Goal: Task Accomplishment & Management: Complete application form

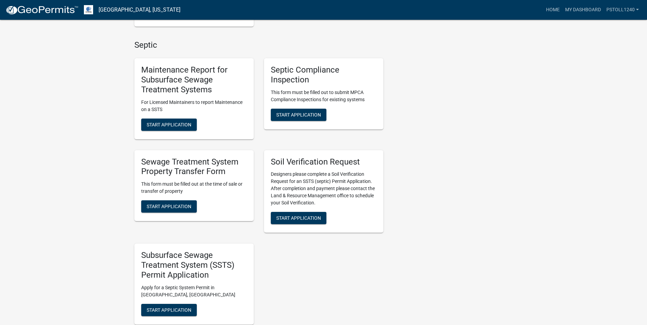
scroll to position [363, 0]
click at [296, 115] on span "Start Application" at bounding box center [298, 114] width 45 height 5
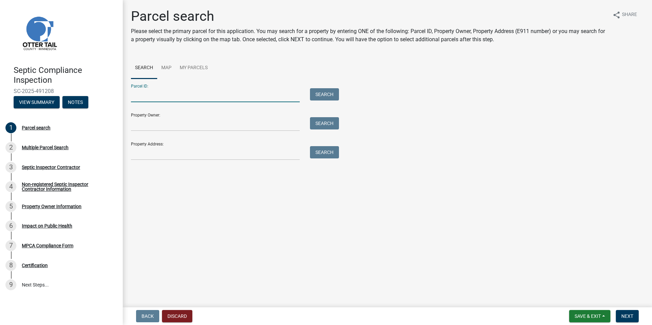
click at [150, 98] on input "Parcel ID:" at bounding box center [215, 95] width 169 height 14
type input "47000990440000"
click at [322, 100] on button "Search" at bounding box center [324, 94] width 29 height 12
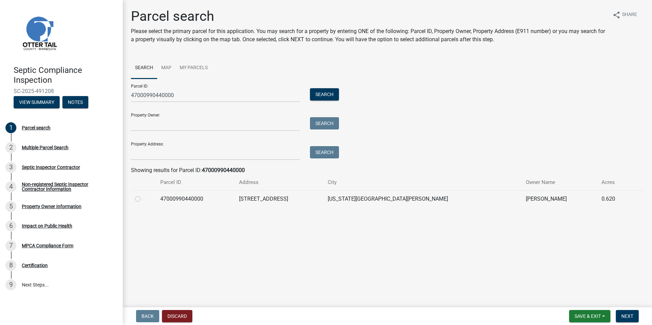
click at [143, 195] on label at bounding box center [143, 195] width 0 height 0
click at [143, 199] on input "radio" at bounding box center [145, 197] width 4 height 4
radio input "true"
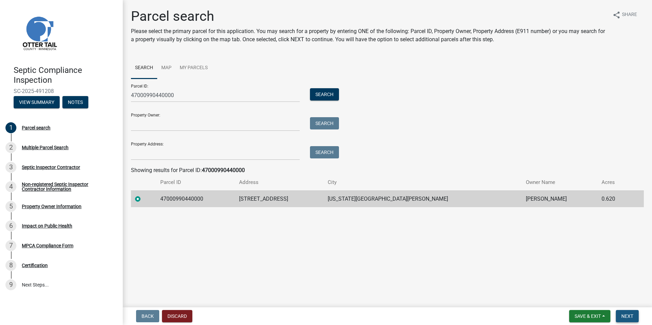
click at [622, 317] on span "Next" at bounding box center [628, 316] width 12 height 5
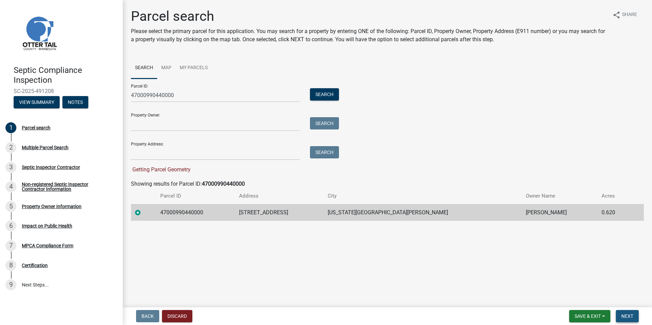
click at [622, 317] on span "Next" at bounding box center [628, 316] width 12 height 5
click at [627, 317] on span "Next" at bounding box center [628, 316] width 12 height 5
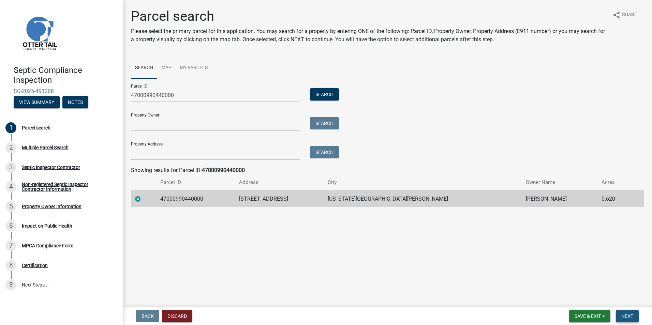
click at [627, 317] on span "Next" at bounding box center [628, 316] width 12 height 5
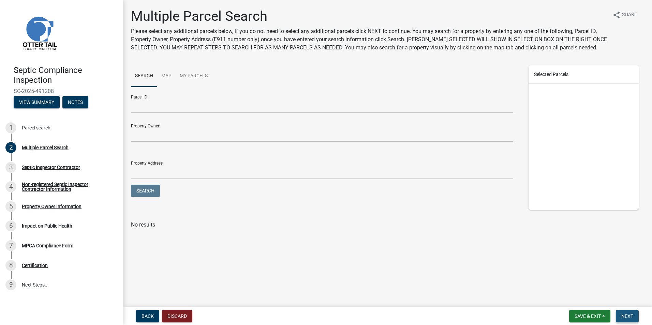
click at [627, 317] on span "Next" at bounding box center [628, 316] width 12 height 5
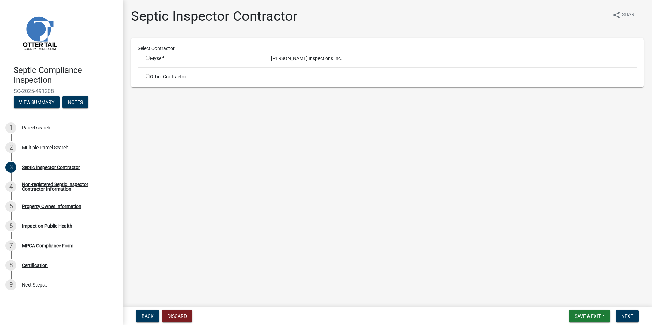
click at [148, 60] on input "radio" at bounding box center [148, 58] width 4 height 4
radio input "true"
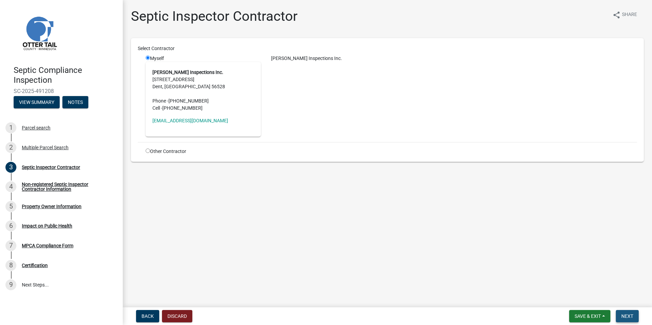
click at [626, 319] on span "Next" at bounding box center [628, 316] width 12 height 5
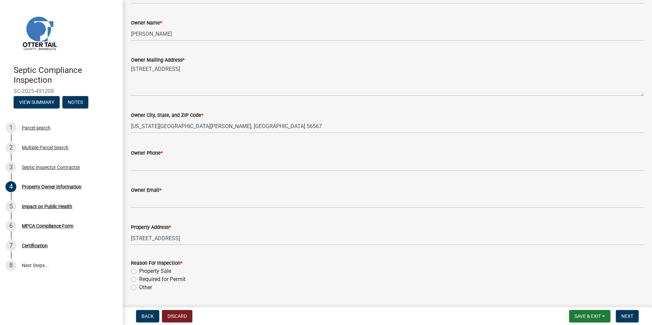
scroll to position [130, 0]
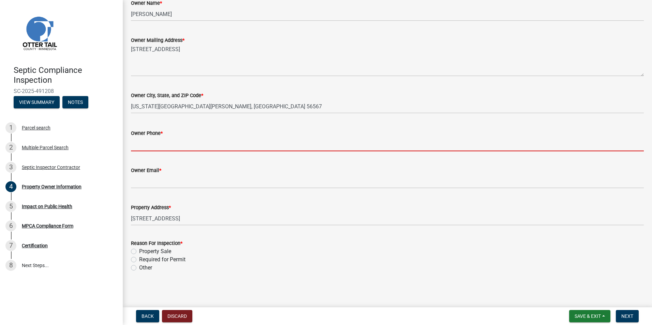
click at [137, 148] on input "Owner Phone *" at bounding box center [387, 144] width 513 height 14
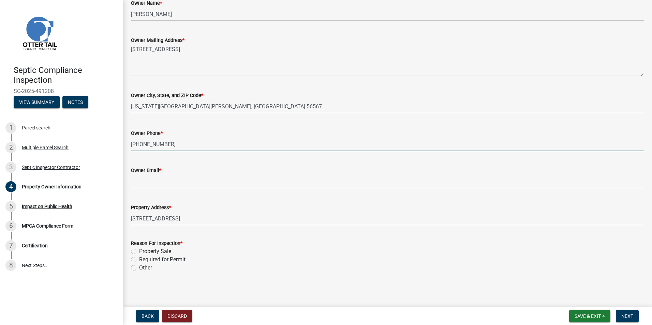
type input "715-245-0719"
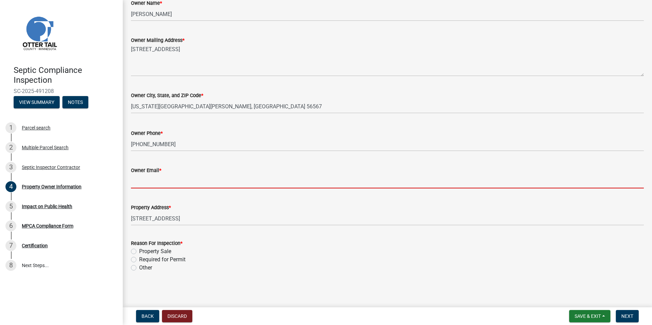
click at [139, 183] on input "Owner Email *" at bounding box center [387, 182] width 513 height 14
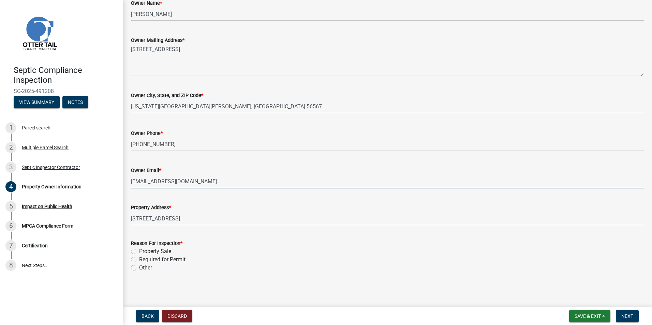
type input "cwthiel2@gmail.com"
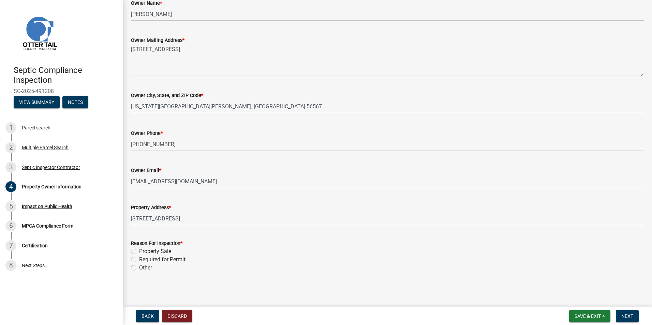
click at [139, 251] on label "Property Sale" at bounding box center [155, 252] width 32 height 8
click at [139, 251] on input "Property Sale" at bounding box center [141, 250] width 4 height 4
radio input "true"
click at [625, 314] on span "Next" at bounding box center [628, 316] width 12 height 5
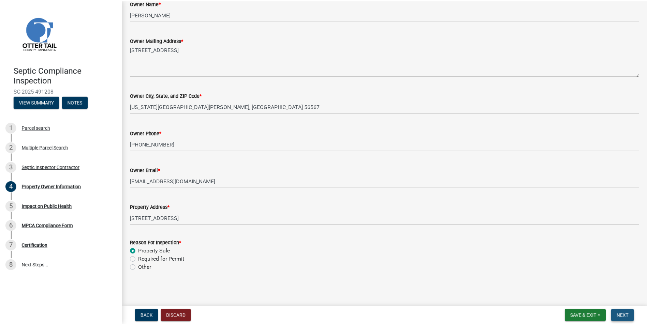
scroll to position [0, 0]
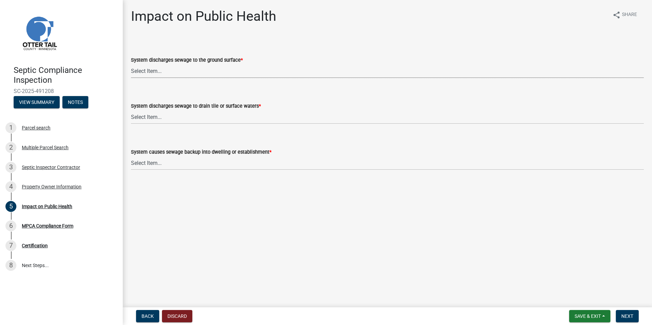
click at [141, 71] on select "Select Item... Yes No" at bounding box center [387, 71] width 513 height 14
click at [131, 64] on select "Select Item... Yes No" at bounding box center [387, 71] width 513 height 14
select select "9c5ef684-d0d4-4879-ab12-905ddbd81a72"
click at [148, 119] on select "Select Item... Yes No" at bounding box center [387, 117] width 513 height 14
click at [131, 110] on select "Select Item... Yes No" at bounding box center [387, 117] width 513 height 14
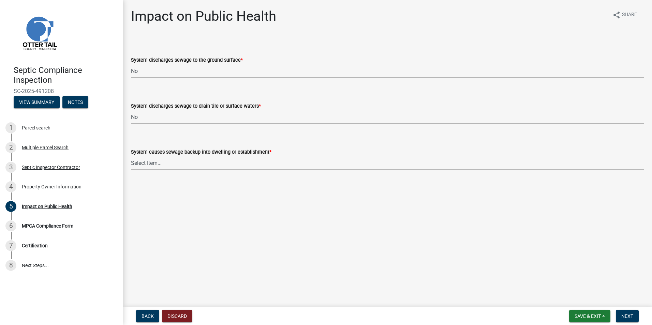
select select "7d491a2b-e9f0-4952-b474-53ca749b22af"
click at [146, 164] on select "Select Item... Yes No" at bounding box center [387, 163] width 513 height 14
click at [131, 156] on select "Select Item... Yes No" at bounding box center [387, 163] width 513 height 14
select select "6e07b46b-a403-4f3e-b4fc-218acc732c01"
click at [622, 314] on span "Next" at bounding box center [628, 316] width 12 height 5
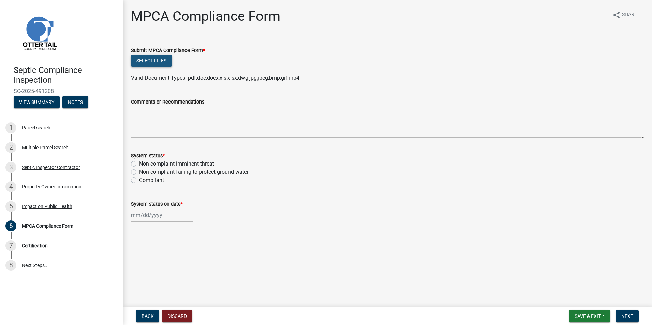
click at [148, 63] on button "Select files" at bounding box center [151, 61] width 41 height 12
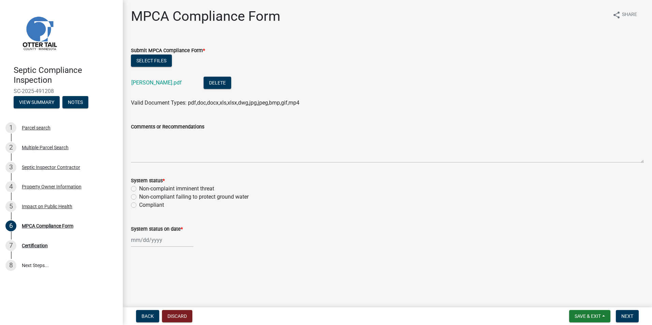
click at [139, 206] on label "Compliant" at bounding box center [151, 205] width 25 height 8
click at [139, 206] on input "Compliant" at bounding box center [141, 203] width 4 height 4
radio input "true"
select select "10"
select select "2025"
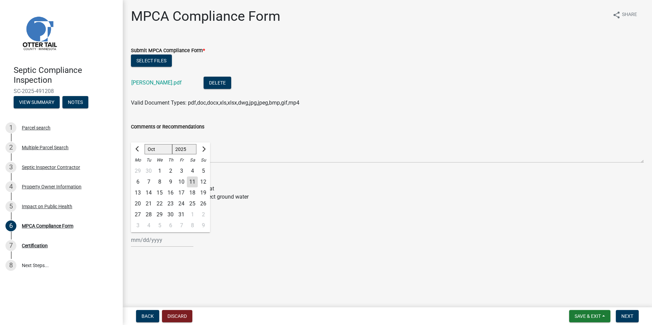
click at [142, 239] on input "System status on date *" at bounding box center [162, 240] width 62 height 14
click at [151, 178] on div "7" at bounding box center [148, 182] width 11 height 11
type input "10/07/2025"
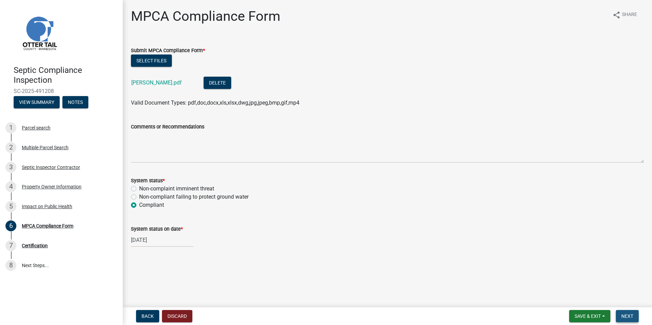
click at [623, 315] on span "Next" at bounding box center [628, 316] width 12 height 5
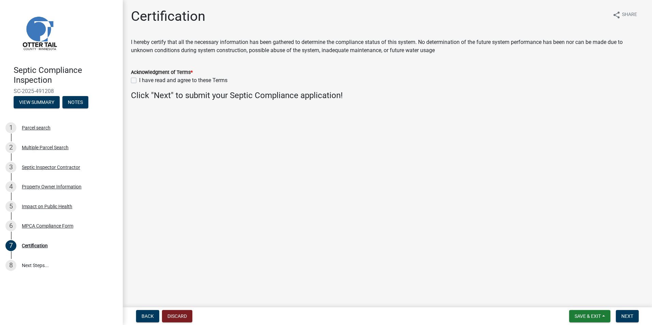
click at [139, 81] on label "I have read and agree to these Terms" at bounding box center [183, 80] width 88 height 8
click at [139, 81] on input "I have read and agree to these Terms" at bounding box center [141, 78] width 4 height 4
checkbox input "true"
click at [627, 318] on span "Next" at bounding box center [628, 316] width 12 height 5
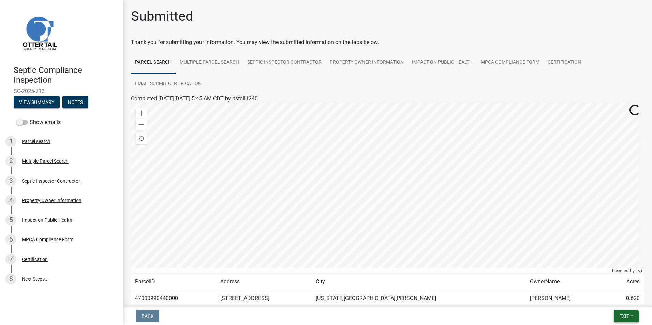
click at [623, 315] on span "Exit" at bounding box center [625, 316] width 10 height 5
click at [603, 299] on button "Save & Exit" at bounding box center [611, 299] width 55 height 16
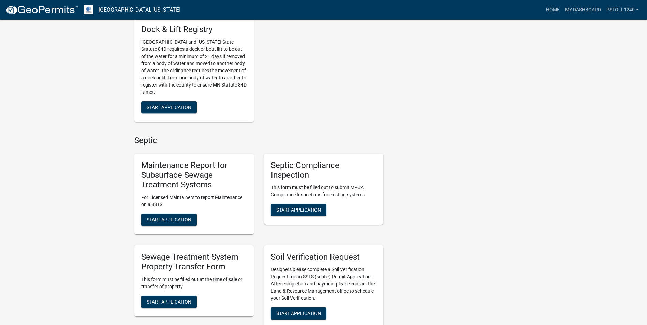
scroll to position [288, 0]
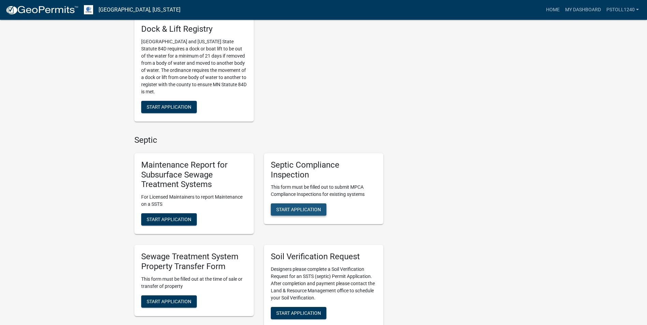
click at [290, 213] on span "Start Application" at bounding box center [298, 209] width 45 height 5
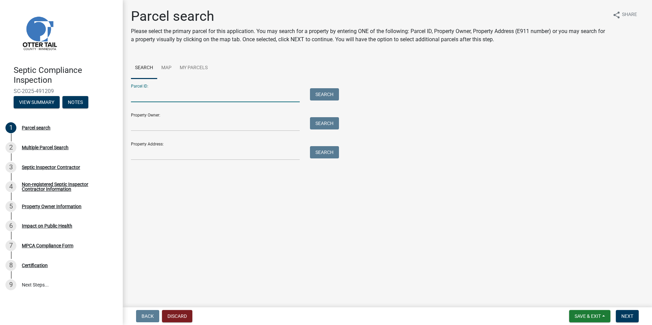
click at [147, 96] on input "Parcel ID:" at bounding box center [215, 95] width 169 height 14
type input "10000990394000"
click at [318, 95] on button "Search" at bounding box center [324, 94] width 29 height 12
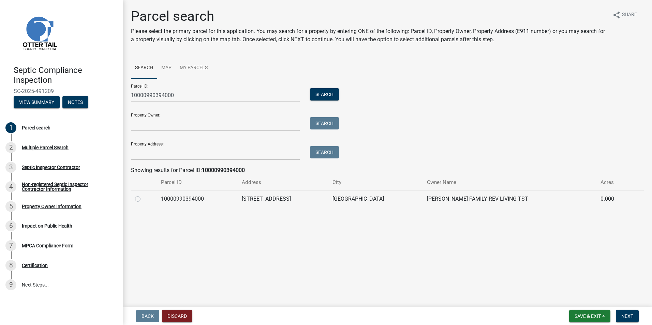
click at [143, 195] on label at bounding box center [143, 195] width 0 height 0
click at [143, 199] on input "radio" at bounding box center [145, 197] width 4 height 4
radio input "true"
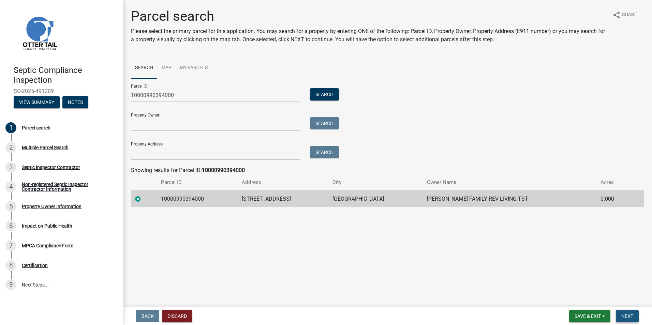
click at [623, 313] on button "Next" at bounding box center [627, 316] width 23 height 12
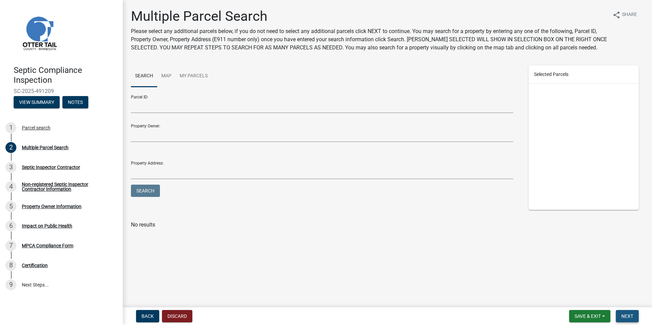
click at [623, 313] on button "Next" at bounding box center [627, 316] width 23 height 12
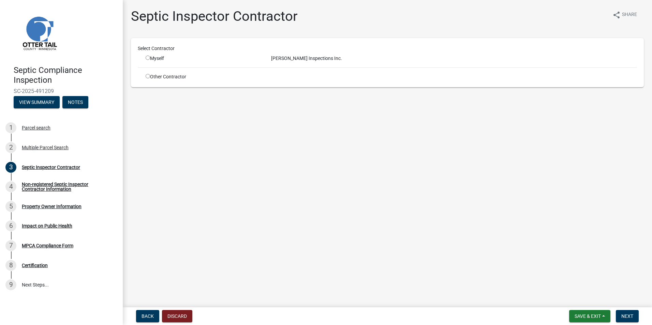
click at [149, 57] on input "radio" at bounding box center [148, 58] width 4 height 4
radio input "true"
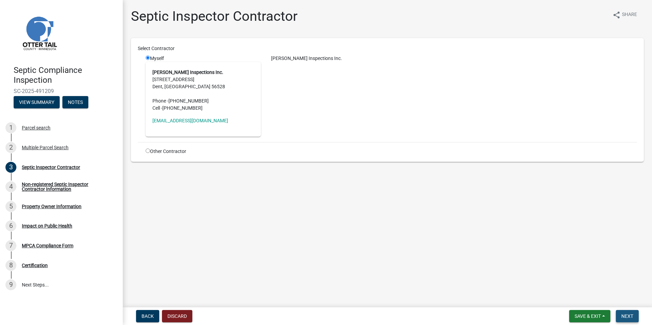
click at [628, 316] on span "Next" at bounding box center [628, 316] width 12 height 5
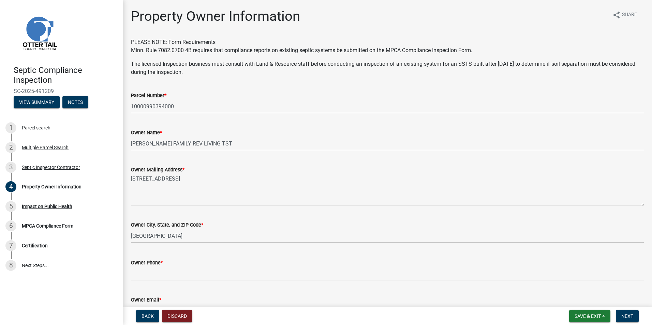
scroll to position [130, 0]
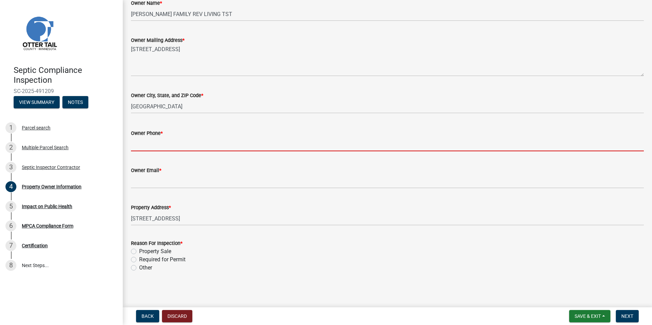
click at [139, 145] on input "Owner Phone *" at bounding box center [387, 144] width 513 height 14
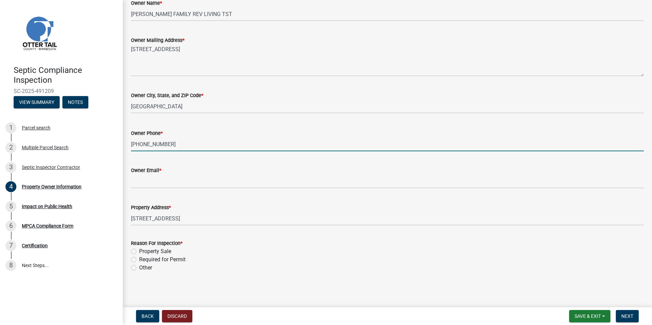
type input "701-649-0075"
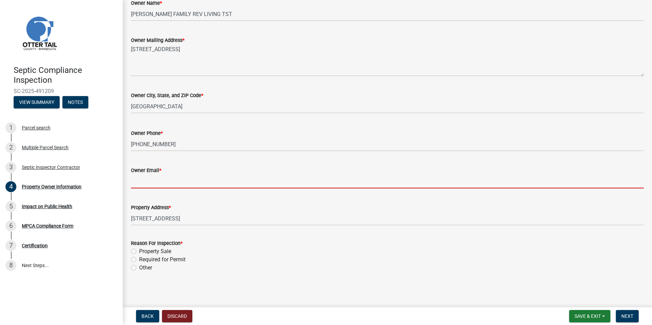
click at [140, 183] on input "Owner Email *" at bounding box center [387, 182] width 513 height 14
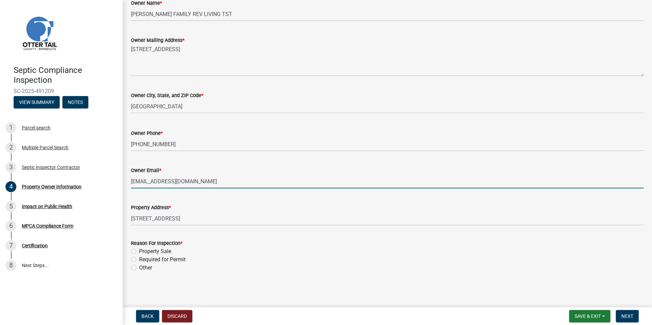
type input "dswenson25@gmail.com"
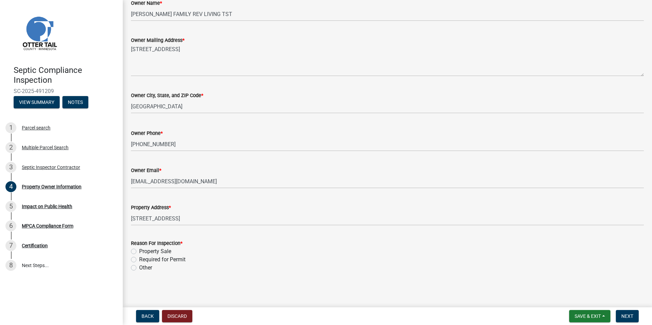
click at [139, 251] on label "Property Sale" at bounding box center [155, 252] width 32 height 8
click at [139, 251] on input "Property Sale" at bounding box center [141, 250] width 4 height 4
radio input "true"
click at [625, 314] on span "Next" at bounding box center [628, 316] width 12 height 5
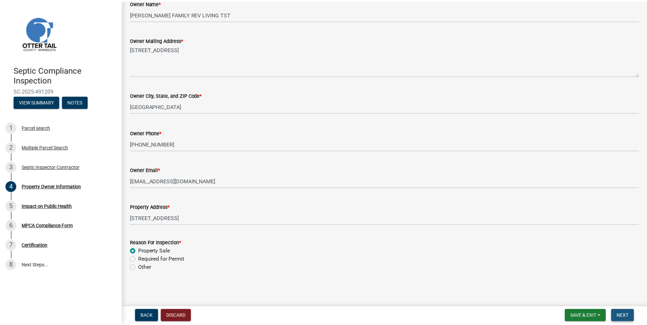
scroll to position [0, 0]
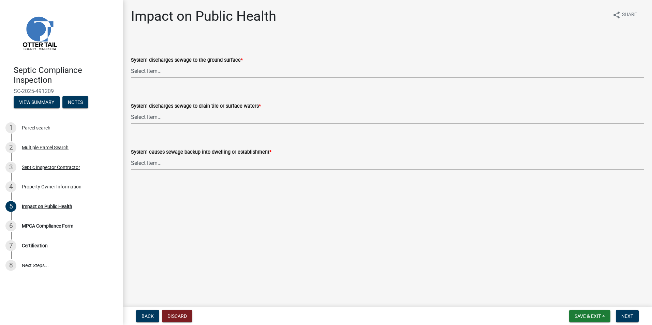
click at [142, 72] on select "Select Item... Yes No" at bounding box center [387, 71] width 513 height 14
click at [131, 64] on select "Select Item... Yes No" at bounding box center [387, 71] width 513 height 14
select select "9c5ef684-d0d4-4879-ab12-905ddbd81a72"
click at [143, 118] on select "Select Item... Yes No" at bounding box center [387, 117] width 513 height 14
click at [131, 110] on select "Select Item... Yes No" at bounding box center [387, 117] width 513 height 14
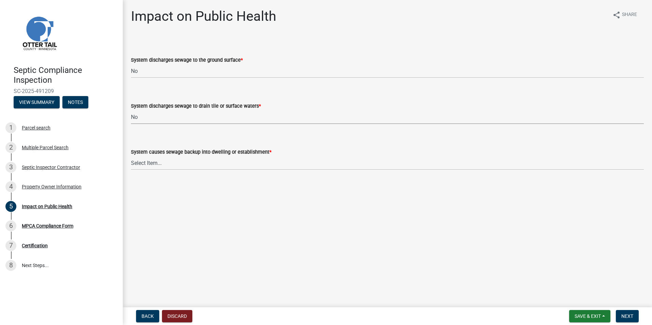
select select "7d491a2b-e9f0-4952-b474-53ca749b22af"
click at [143, 161] on select "Select Item... Yes No" at bounding box center [387, 163] width 513 height 14
click at [131, 156] on select "Select Item... Yes No" at bounding box center [387, 163] width 513 height 14
select select "6e07b46b-a403-4f3e-b4fc-218acc732c01"
click at [623, 316] on span "Next" at bounding box center [628, 316] width 12 height 5
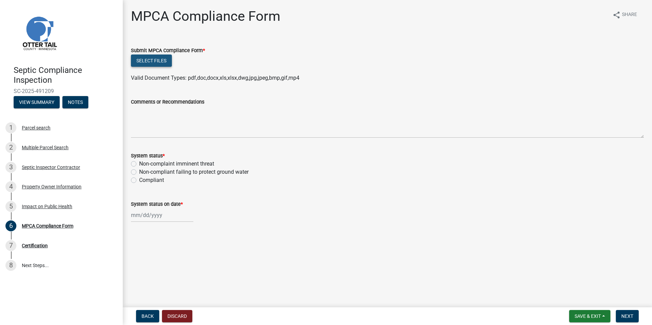
click at [147, 59] on button "Select files" at bounding box center [151, 61] width 41 height 12
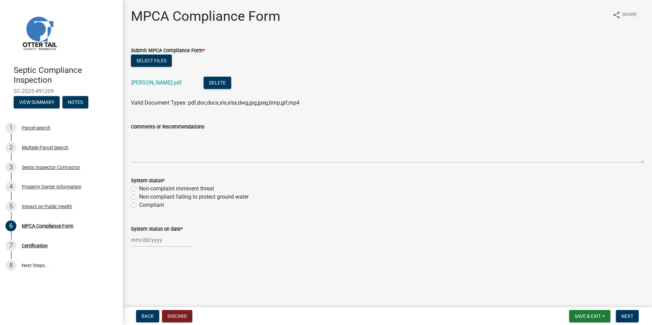
click at [139, 205] on label "Compliant" at bounding box center [151, 205] width 25 height 8
click at [139, 205] on input "Compliant" at bounding box center [141, 203] width 4 height 4
radio input "true"
select select "10"
select select "2025"
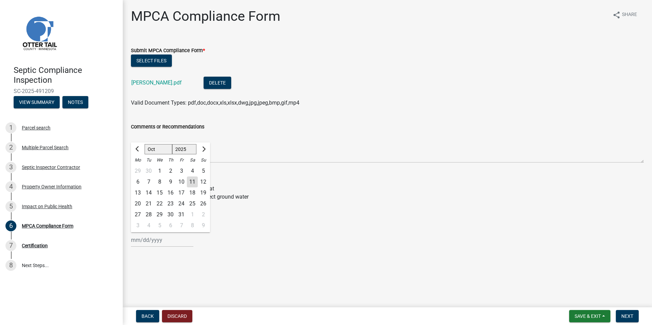
click at [145, 241] on input "System status on date *" at bounding box center [162, 240] width 62 height 14
click at [151, 181] on div "7" at bounding box center [148, 182] width 11 height 11
type input "10/07/2025"
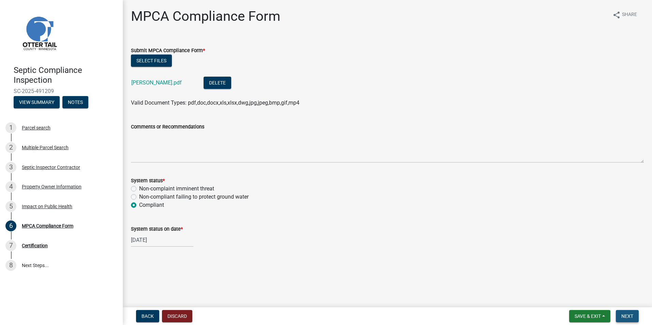
click at [631, 310] on button "Next" at bounding box center [627, 316] width 23 height 12
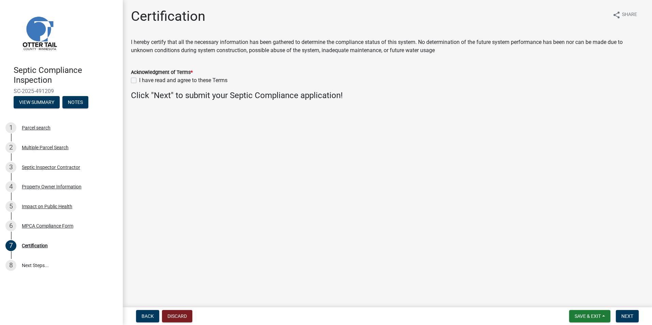
click at [139, 78] on label "I have read and agree to these Terms" at bounding box center [183, 80] width 88 height 8
click at [139, 78] on input "I have read and agree to these Terms" at bounding box center [141, 78] width 4 height 4
checkbox input "true"
click at [631, 311] on button "Next" at bounding box center [627, 316] width 23 height 12
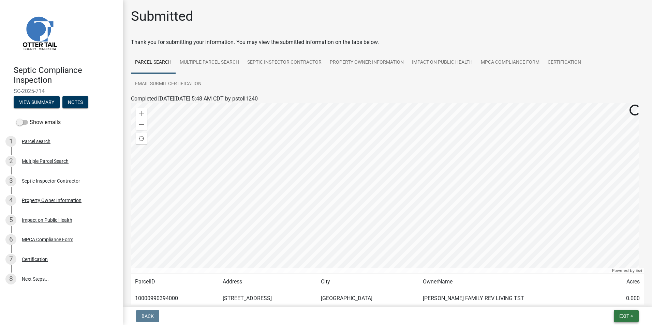
click at [627, 318] on span "Exit" at bounding box center [625, 316] width 10 height 5
click at [604, 299] on button "Save & Exit" at bounding box center [611, 299] width 55 height 16
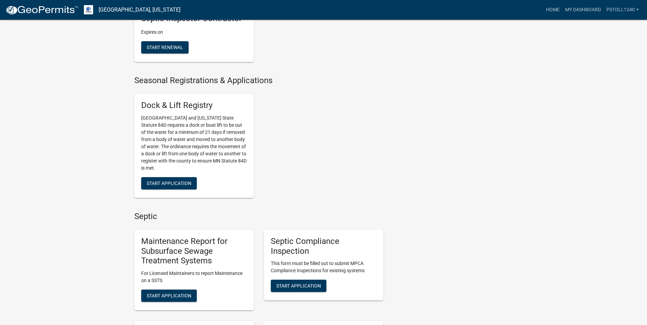
scroll to position [212, 0]
click at [302, 289] on span "Start Application" at bounding box center [298, 285] width 45 height 5
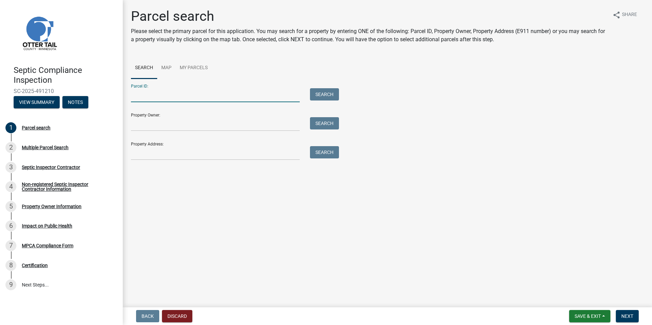
click at [143, 98] on input "Parcel ID:" at bounding box center [215, 95] width 169 height 14
type input "22000140102002"
click at [313, 101] on div "Search" at bounding box center [323, 95] width 36 height 14
click at [316, 97] on button "Search" at bounding box center [324, 94] width 29 height 12
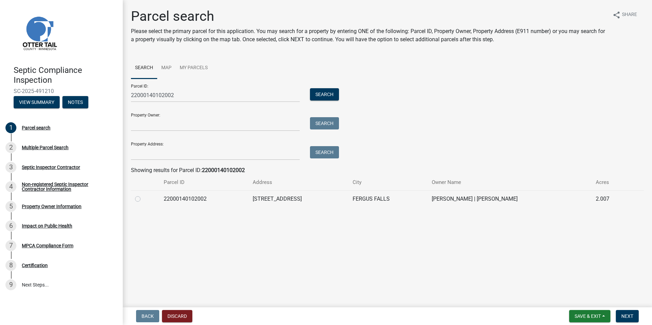
click at [143, 195] on label at bounding box center [143, 195] width 0 height 0
click at [143, 199] on input "radio" at bounding box center [145, 197] width 4 height 4
radio input "true"
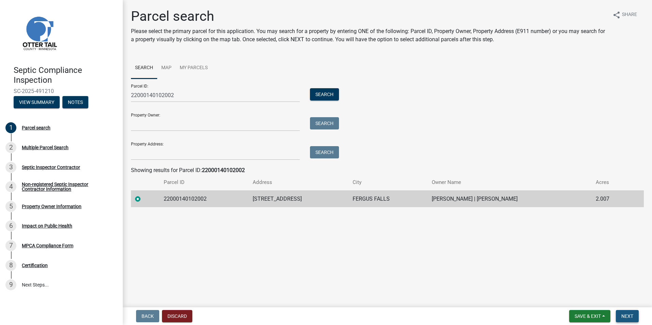
click at [624, 314] on span "Next" at bounding box center [628, 316] width 12 height 5
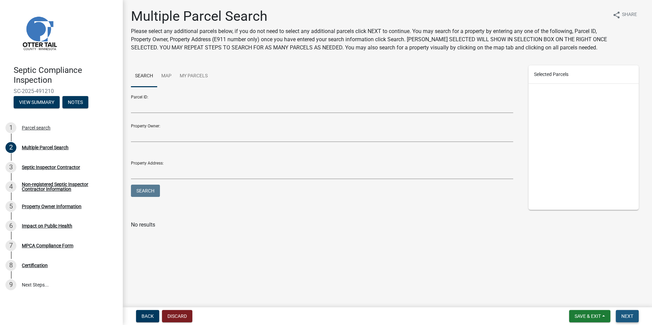
click at [624, 314] on span "Next" at bounding box center [628, 316] width 12 height 5
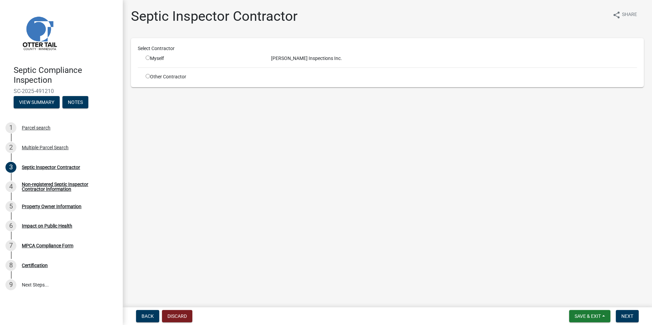
click at [147, 57] on input "radio" at bounding box center [148, 58] width 4 height 4
radio input "true"
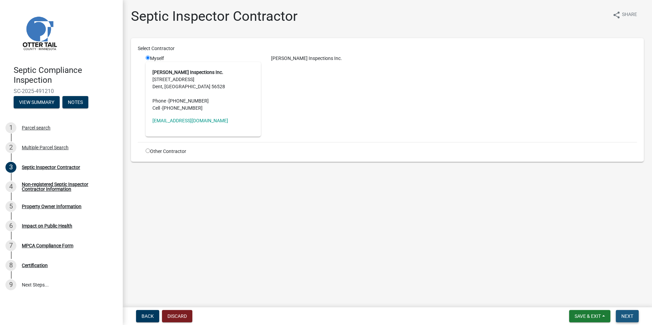
click at [624, 316] on span "Next" at bounding box center [628, 316] width 12 height 5
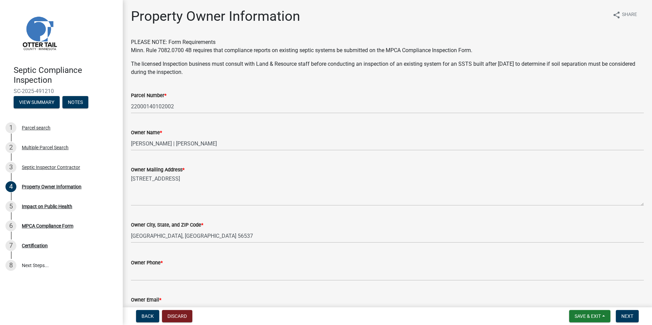
click at [288, 165] on div "Owner Mailing Address * 31963 HILLCREST LN" at bounding box center [387, 181] width 513 height 50
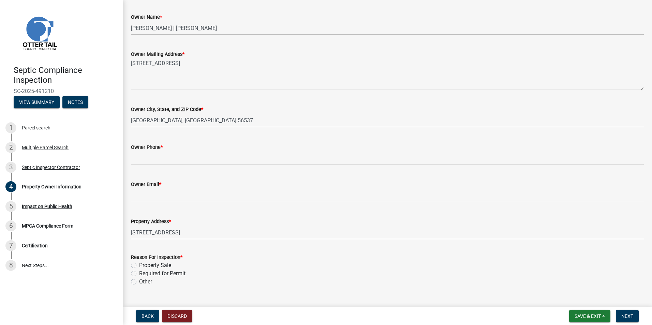
scroll to position [130, 0]
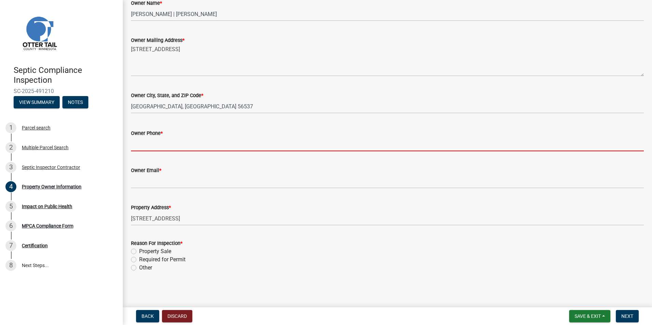
click at [138, 146] on input "Owner Phone *" at bounding box center [387, 144] width 513 height 14
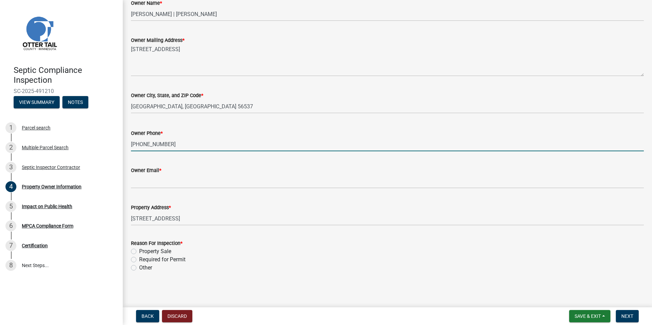
type input "218-770-3929"
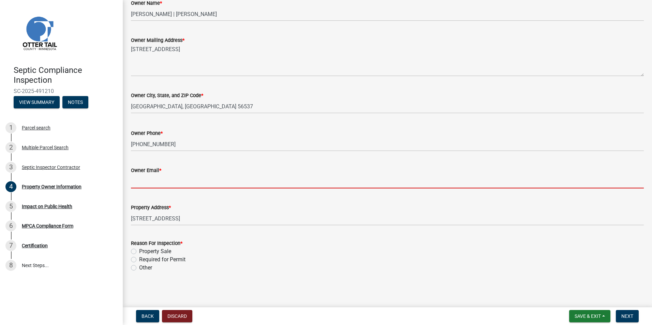
click at [141, 181] on input "Owner Email *" at bounding box center [387, 182] width 513 height 14
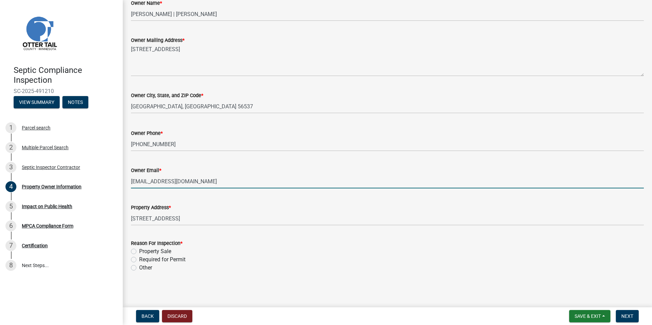
type input "jmsimon44@yahoo.com"
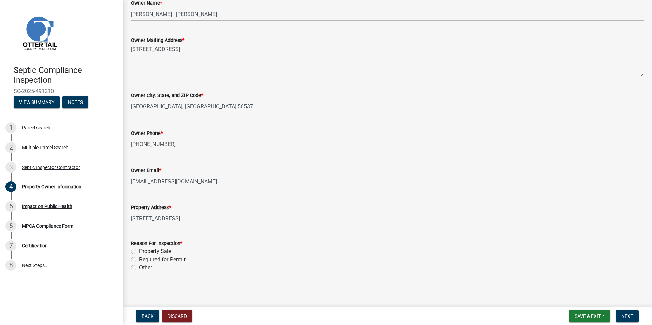
click at [139, 251] on label "Property Sale" at bounding box center [155, 252] width 32 height 8
click at [139, 251] on input "Property Sale" at bounding box center [141, 250] width 4 height 4
radio input "true"
click at [626, 317] on span "Next" at bounding box center [628, 316] width 12 height 5
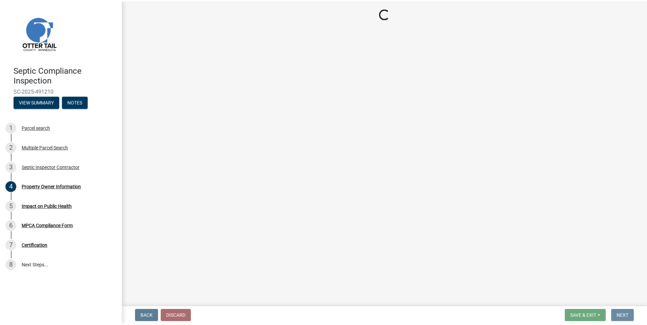
scroll to position [0, 0]
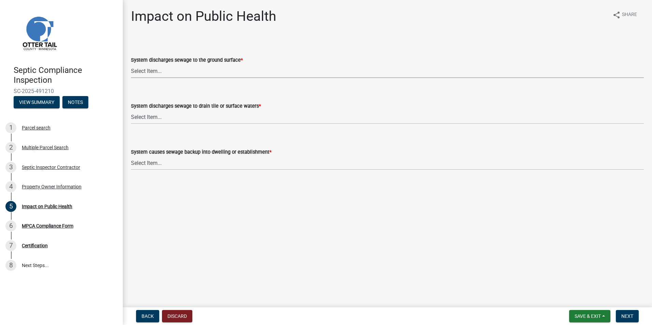
click at [149, 71] on select "Select Item... Yes No" at bounding box center [387, 71] width 513 height 14
click at [131, 64] on select "Select Item... Yes No" at bounding box center [387, 71] width 513 height 14
select select "9c5ef684-d0d4-4879-ab12-905ddbd81a72"
click at [146, 117] on select "Select Item... Yes No" at bounding box center [387, 117] width 513 height 14
click at [131, 110] on select "Select Item... Yes No" at bounding box center [387, 117] width 513 height 14
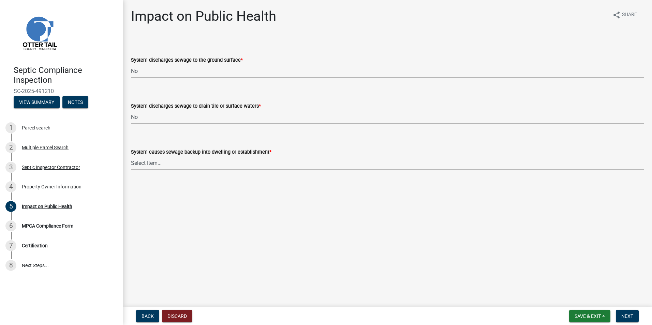
select select "7d491a2b-e9f0-4952-b474-53ca749b22af"
click at [146, 162] on select "Select Item... Yes No" at bounding box center [387, 163] width 513 height 14
click at [131, 156] on select "Select Item... Yes No" at bounding box center [387, 163] width 513 height 14
select select "6e07b46b-a403-4f3e-b4fc-218acc732c01"
click at [625, 312] on button "Next" at bounding box center [627, 316] width 23 height 12
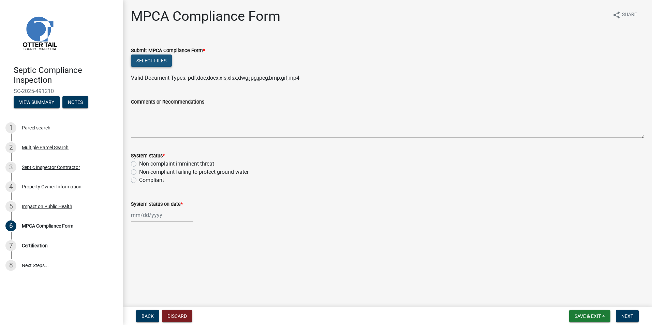
click at [151, 57] on button "Select files" at bounding box center [151, 61] width 41 height 12
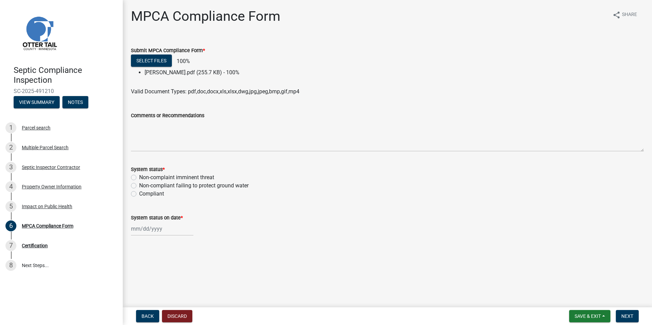
click at [139, 196] on label "Compliant" at bounding box center [151, 194] width 25 height 8
click at [139, 194] on input "Compliant" at bounding box center [141, 192] width 4 height 4
radio input "true"
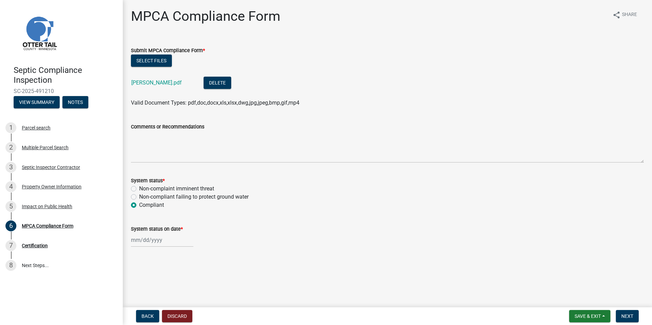
click at [141, 230] on label "System status on date *" at bounding box center [157, 229] width 52 height 5
click at [141, 233] on input "System status on date *" at bounding box center [162, 240] width 62 height 14
select select "10"
select select "2025"
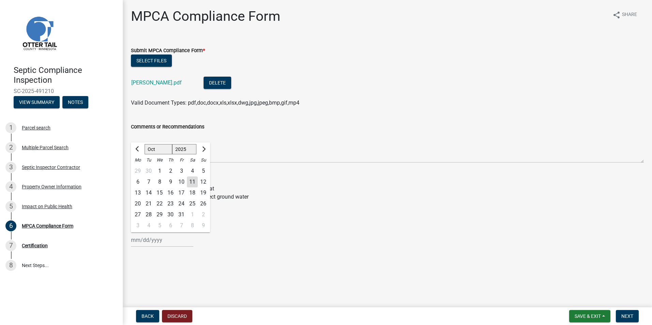
click at [161, 180] on div "8" at bounding box center [159, 182] width 11 height 11
type input "10/08/2025"
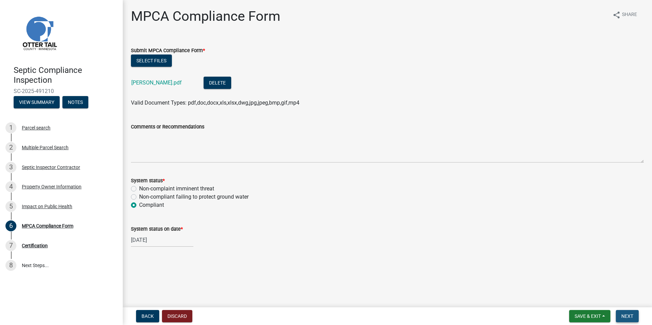
click at [631, 316] on span "Next" at bounding box center [628, 316] width 12 height 5
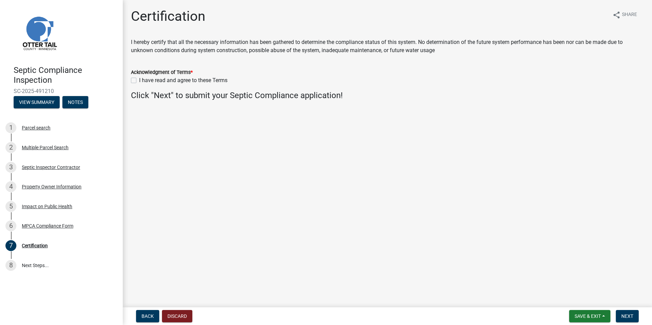
click at [139, 81] on label "I have read and agree to these Terms" at bounding box center [183, 80] width 88 height 8
click at [139, 81] on input "I have read and agree to these Terms" at bounding box center [141, 78] width 4 height 4
checkbox input "true"
click at [627, 314] on span "Next" at bounding box center [628, 316] width 12 height 5
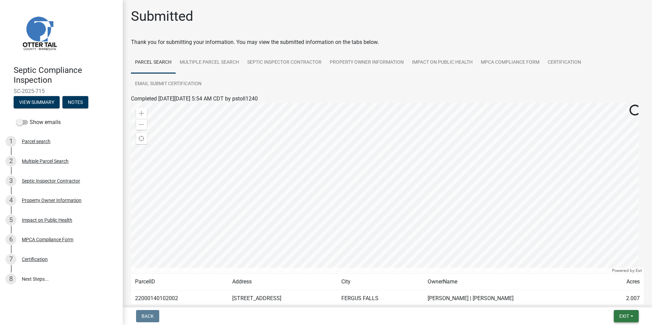
click at [625, 317] on span "Exit" at bounding box center [625, 316] width 10 height 5
click at [611, 301] on button "Save & Exit" at bounding box center [611, 299] width 55 height 16
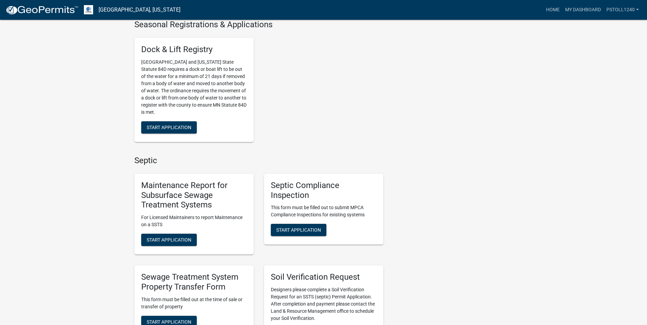
scroll to position [267, 0]
click at [303, 233] on button "Start Application" at bounding box center [299, 230] width 56 height 12
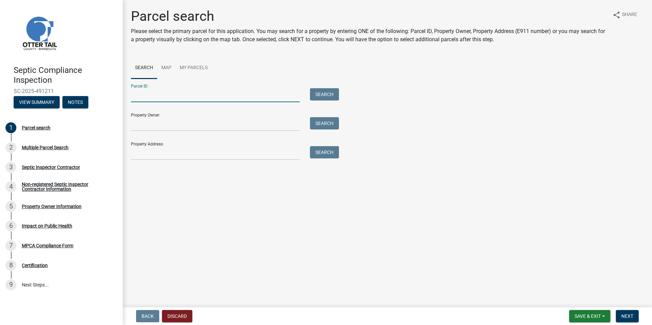
click at [166, 94] on input "Parcel ID:" at bounding box center [215, 95] width 169 height 14
type input "07000310199001"
click at [326, 92] on button "Search" at bounding box center [324, 94] width 29 height 12
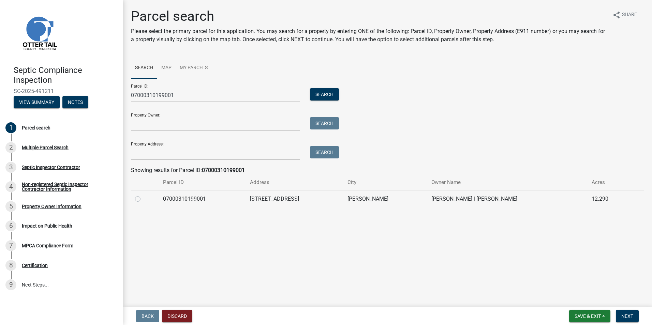
click at [143, 195] on label at bounding box center [143, 195] width 0 height 0
click at [143, 200] on input "radio" at bounding box center [145, 197] width 4 height 4
radio input "true"
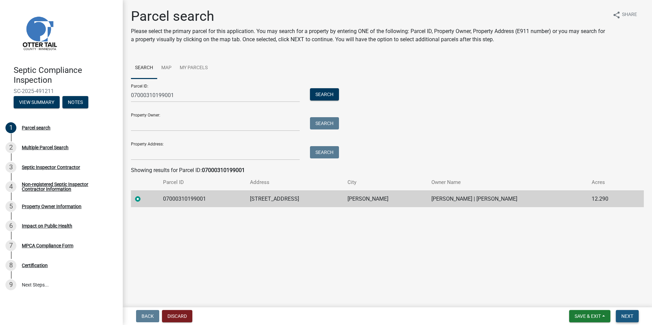
click at [630, 315] on span "Next" at bounding box center [628, 316] width 12 height 5
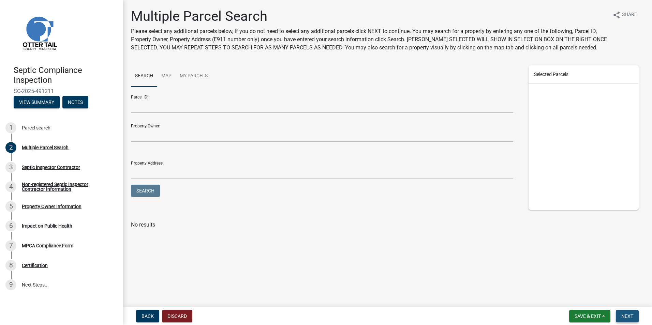
click at [629, 315] on span "Next" at bounding box center [628, 316] width 12 height 5
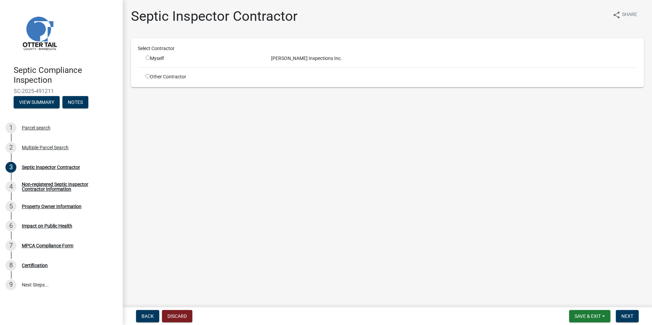
click at [146, 57] on input "radio" at bounding box center [148, 58] width 4 height 4
radio input "true"
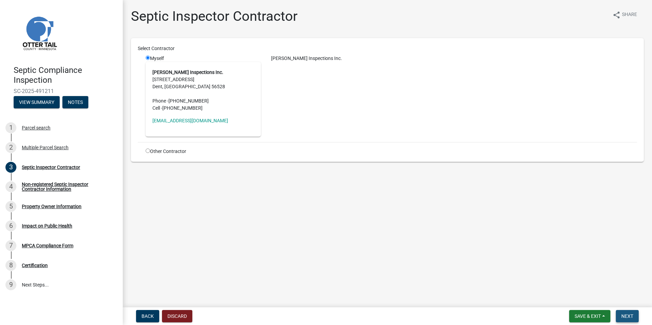
click at [619, 314] on button "Next" at bounding box center [627, 316] width 23 height 12
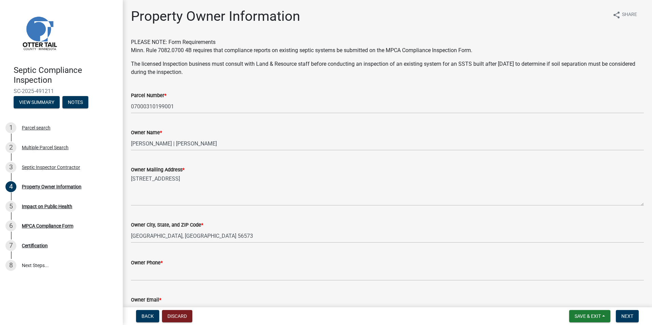
scroll to position [130, 0]
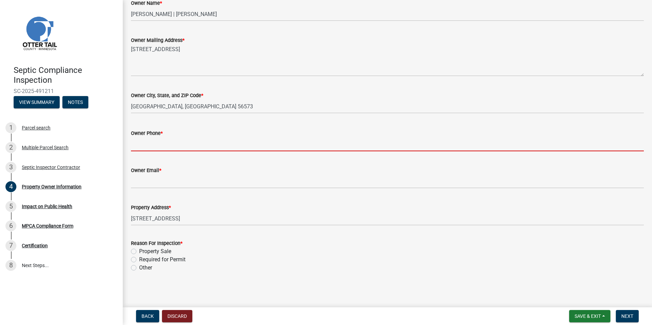
click at [136, 146] on input "Owner Phone *" at bounding box center [387, 144] width 513 height 14
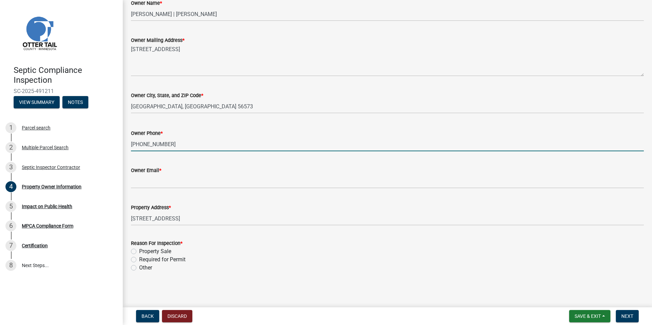
type input "320-260-4076"
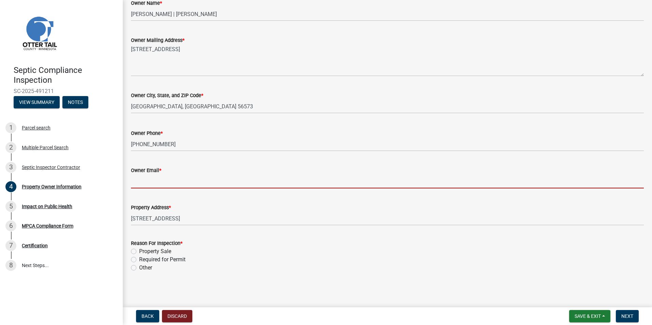
click at [137, 184] on input "Owner Email *" at bounding box center [387, 182] width 513 height 14
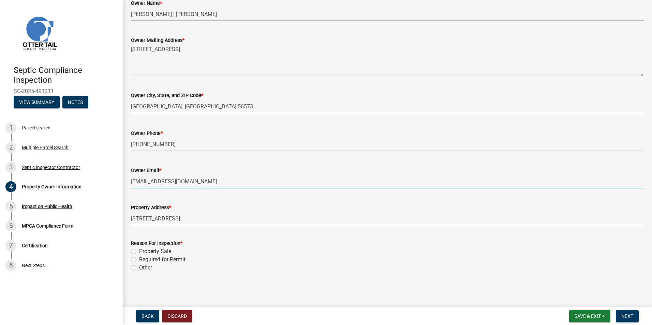
type input "davidcovingtonmd@gmail.com"
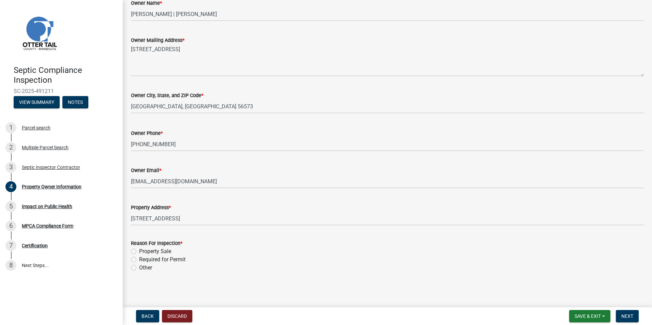
click at [139, 251] on label "Property Sale" at bounding box center [155, 252] width 32 height 8
click at [139, 251] on input "Property Sale" at bounding box center [141, 250] width 4 height 4
radio input "true"
click at [622, 317] on span "Next" at bounding box center [628, 316] width 12 height 5
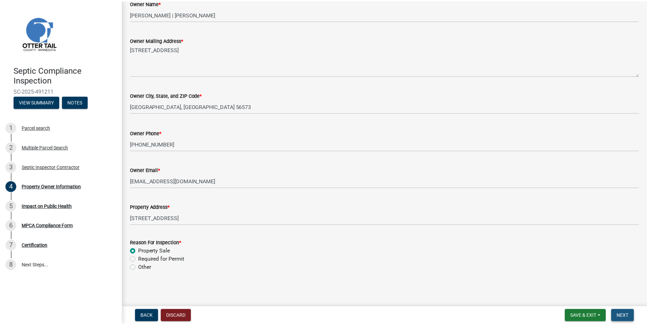
scroll to position [0, 0]
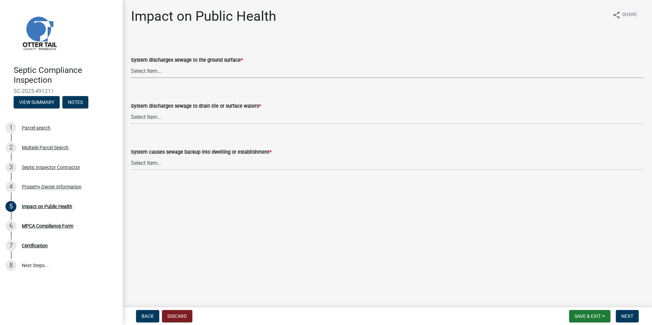
click at [148, 69] on select "Select Item... Yes No" at bounding box center [387, 71] width 513 height 14
click at [131, 64] on select "Select Item... Yes No" at bounding box center [387, 71] width 513 height 14
select select "9c5ef684-d0d4-4879-ab12-905ddbd81a72"
click at [147, 116] on select "Select Item... Yes No" at bounding box center [387, 117] width 513 height 14
click at [131, 110] on select "Select Item... Yes No" at bounding box center [387, 117] width 513 height 14
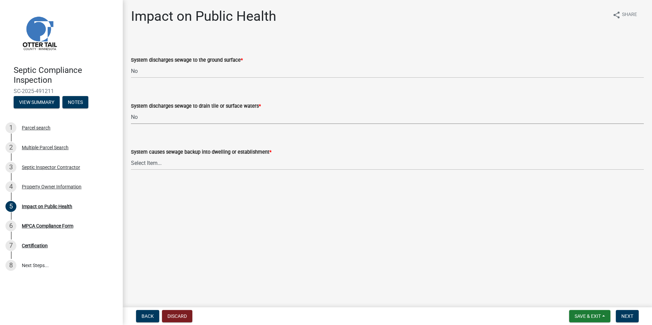
select select "7d491a2b-e9f0-4952-b474-53ca749b22af"
click at [145, 161] on select "Select Item... Yes No" at bounding box center [387, 163] width 513 height 14
click at [131, 156] on select "Select Item... Yes No" at bounding box center [387, 163] width 513 height 14
select select "6e07b46b-a403-4f3e-b4fc-218acc732c01"
click at [625, 316] on span "Next" at bounding box center [628, 316] width 12 height 5
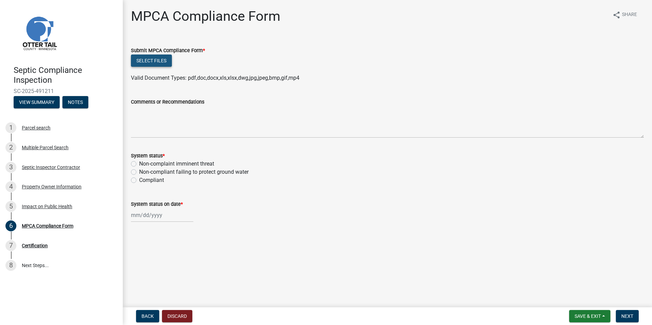
click at [158, 66] on button "Select files" at bounding box center [151, 61] width 41 height 12
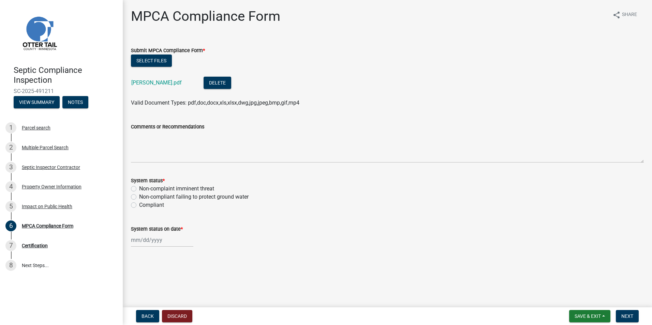
click at [139, 206] on label "Compliant" at bounding box center [151, 205] width 25 height 8
click at [139, 206] on input "Compliant" at bounding box center [141, 203] width 4 height 4
radio input "true"
select select "10"
select select "2025"
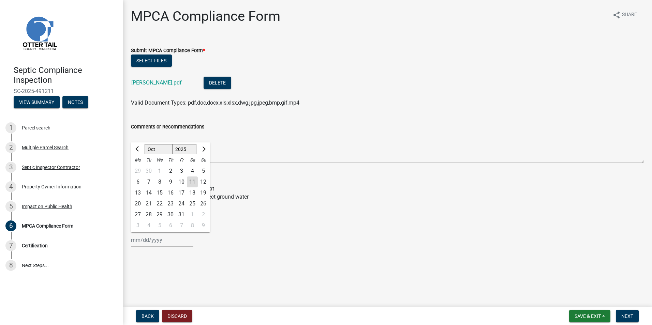
click at [142, 243] on input "System status on date *" at bounding box center [162, 240] width 62 height 14
click at [161, 181] on div "8" at bounding box center [159, 182] width 11 height 11
type input "10/08/2025"
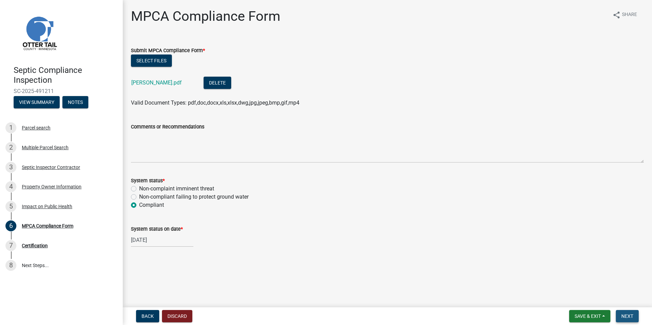
click at [630, 315] on span "Next" at bounding box center [628, 316] width 12 height 5
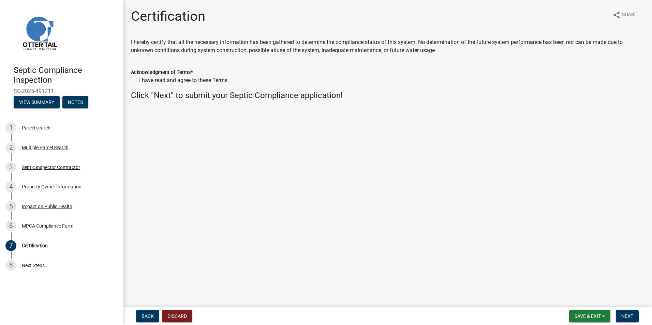
click at [139, 81] on label "I have read and agree to these Terms" at bounding box center [183, 80] width 88 height 8
click at [139, 81] on input "I have read and agree to these Terms" at bounding box center [141, 78] width 4 height 4
checkbox input "true"
click at [628, 315] on span "Next" at bounding box center [628, 316] width 12 height 5
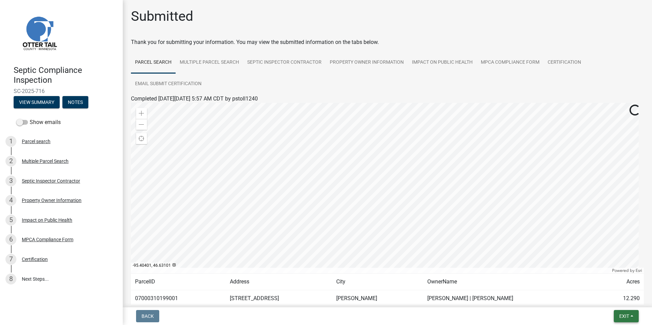
click at [627, 319] on span "Exit" at bounding box center [625, 316] width 10 height 5
click at [612, 295] on button "Save & Exit" at bounding box center [611, 299] width 55 height 16
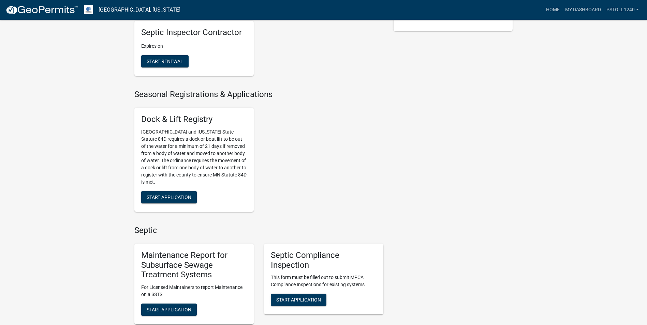
scroll to position [199, 0]
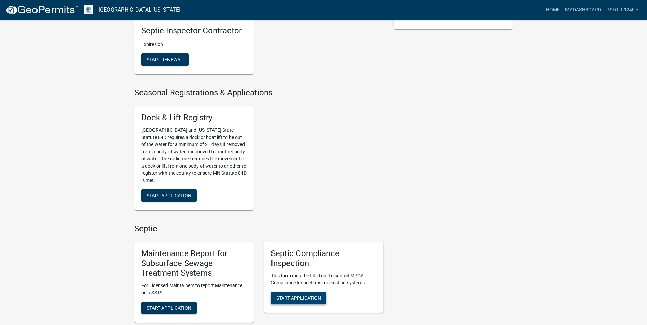
click at [300, 301] on span "Start Application" at bounding box center [298, 298] width 45 height 5
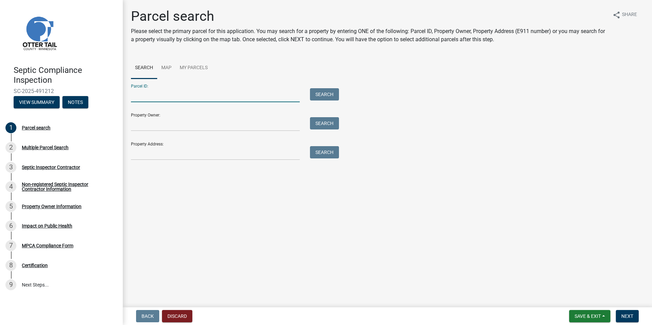
click at [155, 94] on input "Parcel ID:" at bounding box center [215, 95] width 169 height 14
type input "11000080048000"
click at [320, 97] on button "Search" at bounding box center [324, 94] width 29 height 12
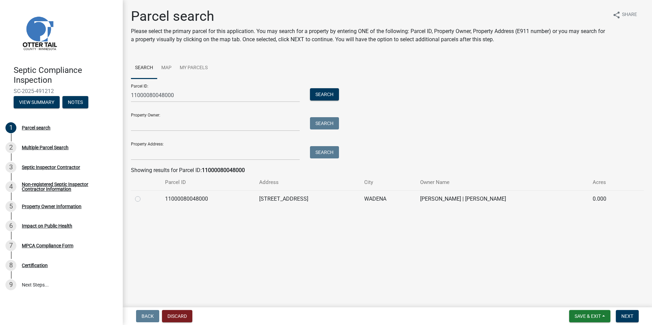
click at [143, 195] on label at bounding box center [143, 195] width 0 height 0
click at [143, 200] on input "radio" at bounding box center [145, 197] width 4 height 4
radio input "true"
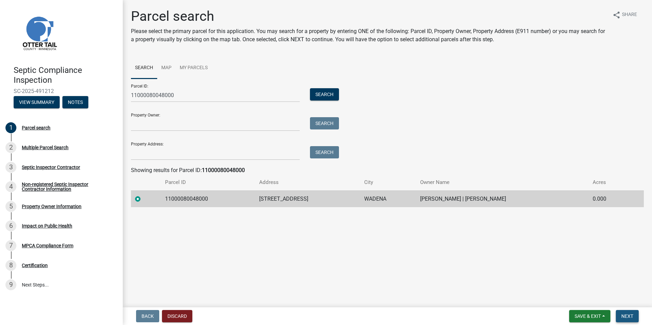
click at [625, 316] on span "Next" at bounding box center [628, 316] width 12 height 5
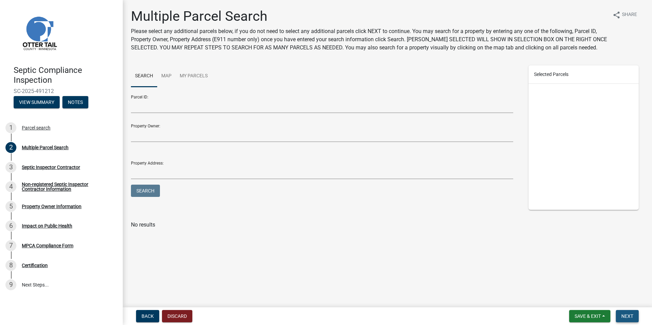
click at [626, 317] on span "Next" at bounding box center [628, 316] width 12 height 5
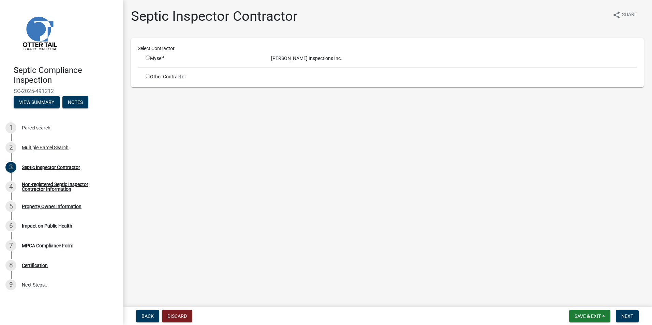
click at [148, 58] on input "radio" at bounding box center [148, 58] width 4 height 4
radio input "true"
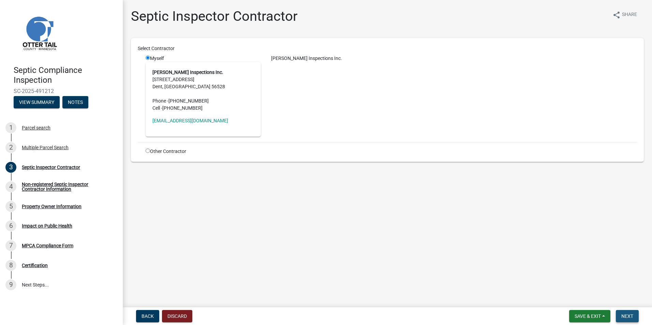
click at [629, 315] on span "Next" at bounding box center [628, 316] width 12 height 5
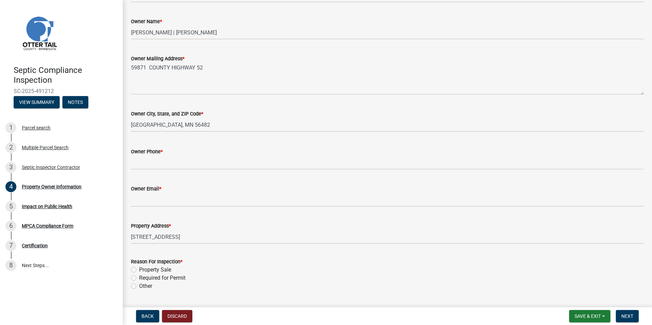
scroll to position [130, 0]
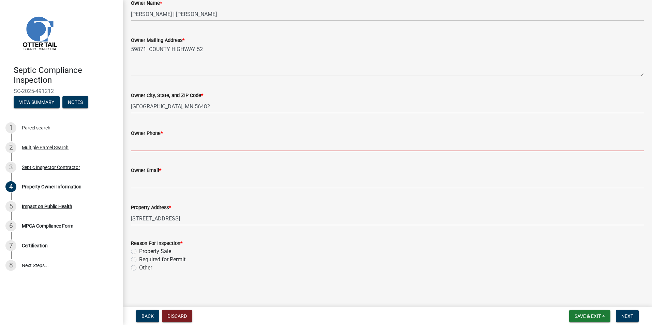
click at [139, 147] on input "Owner Phone *" at bounding box center [387, 144] width 513 height 14
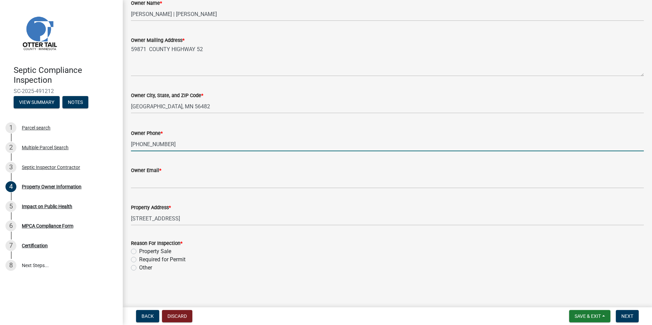
type input "320-621-5649"
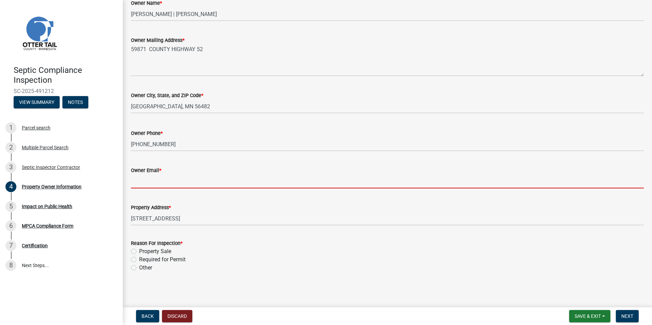
click at [139, 180] on input "Owner Email *" at bounding box center [387, 182] width 513 height 14
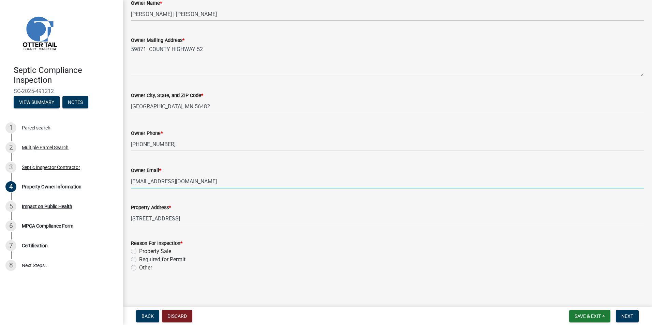
type input "heidiannebrandt@gmail.com"
click at [139, 252] on label "Property Sale" at bounding box center [155, 252] width 32 height 8
click at [139, 252] on input "Property Sale" at bounding box center [141, 250] width 4 height 4
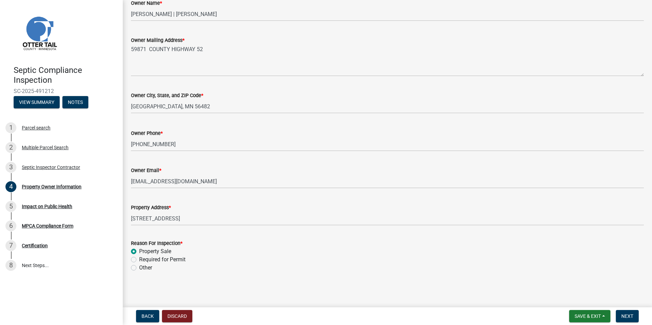
radio input "true"
click at [628, 316] on span "Next" at bounding box center [628, 316] width 12 height 5
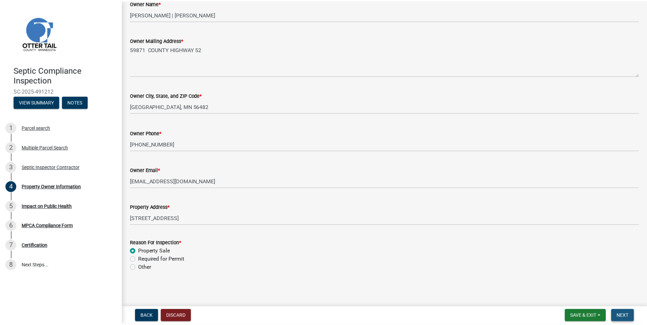
scroll to position [0, 0]
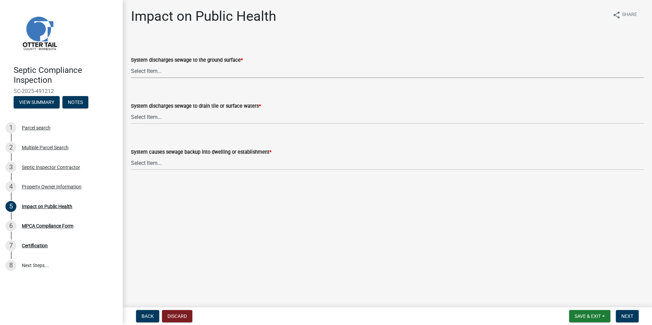
click at [143, 73] on select "Select Item... Yes No" at bounding box center [387, 71] width 513 height 14
click at [131, 64] on select "Select Item... Yes No" at bounding box center [387, 71] width 513 height 14
select select "9c5ef684-d0d4-4879-ab12-905ddbd81a72"
click at [142, 116] on select "Select Item... Yes No" at bounding box center [387, 117] width 513 height 14
click at [131, 110] on select "Select Item... Yes No" at bounding box center [387, 117] width 513 height 14
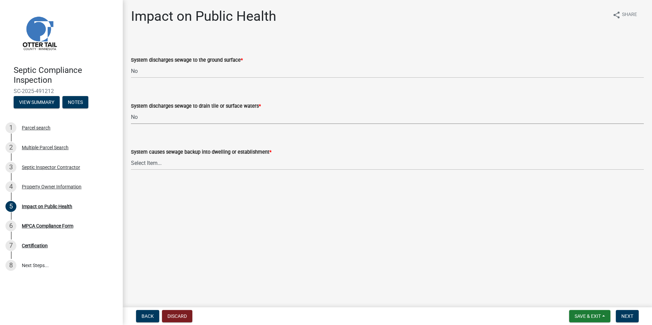
select select "7d491a2b-e9f0-4952-b474-53ca749b22af"
click at [142, 161] on select "Select Item... Yes No" at bounding box center [387, 163] width 513 height 14
click at [131, 156] on select "Select Item... Yes No" at bounding box center [387, 163] width 513 height 14
select select "6e07b46b-a403-4f3e-b4fc-218acc732c01"
click at [623, 315] on span "Next" at bounding box center [628, 316] width 12 height 5
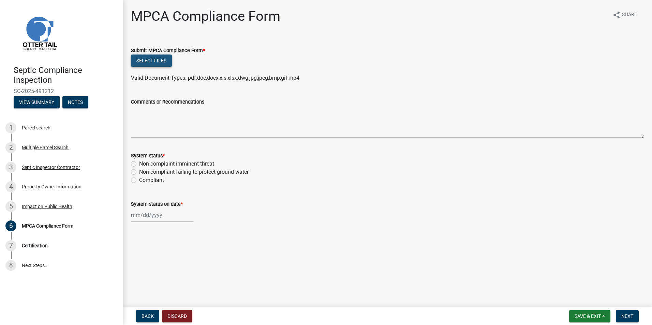
click at [148, 62] on button "Select files" at bounding box center [151, 61] width 41 height 12
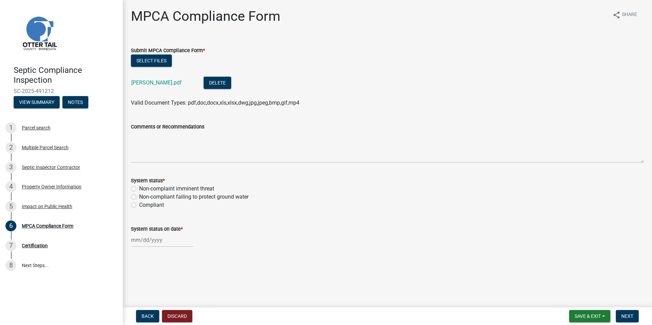
click at [139, 206] on label "Compliant" at bounding box center [151, 205] width 25 height 8
click at [139, 206] on input "Compliant" at bounding box center [141, 203] width 4 height 4
radio input "true"
select select "10"
select select "2025"
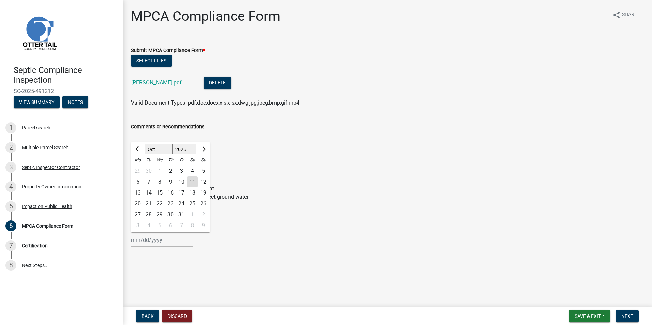
click at [142, 242] on input "System status on date *" at bounding box center [162, 240] width 62 height 14
click at [172, 180] on div "9" at bounding box center [170, 182] width 11 height 11
type input "10/09/2025"
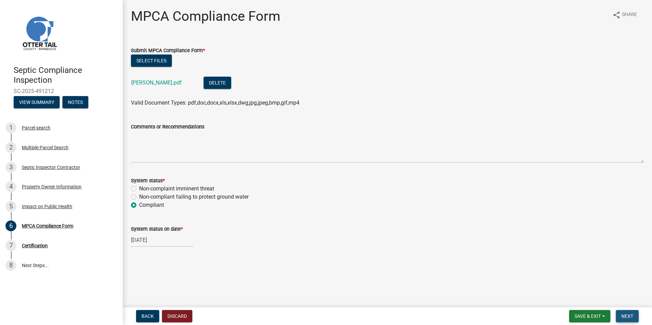
click at [625, 311] on button "Next" at bounding box center [627, 316] width 23 height 12
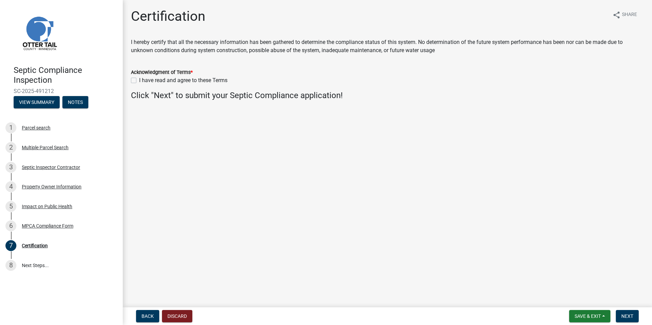
click at [139, 80] on label "I have read and agree to these Terms" at bounding box center [183, 80] width 88 height 8
click at [139, 80] on input "I have read and agree to these Terms" at bounding box center [141, 78] width 4 height 4
checkbox input "true"
click at [629, 314] on span "Next" at bounding box center [628, 316] width 12 height 5
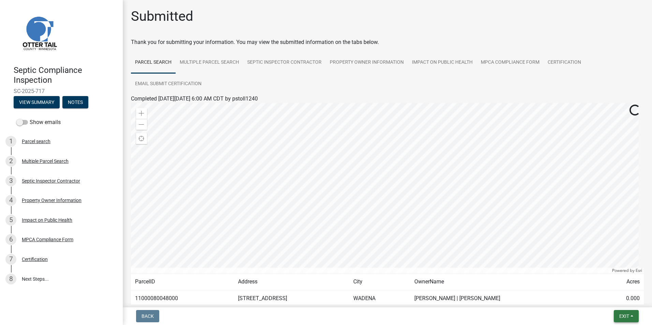
click at [629, 314] on span "Exit" at bounding box center [625, 316] width 10 height 5
click at [607, 296] on button "Save & Exit" at bounding box center [611, 299] width 55 height 16
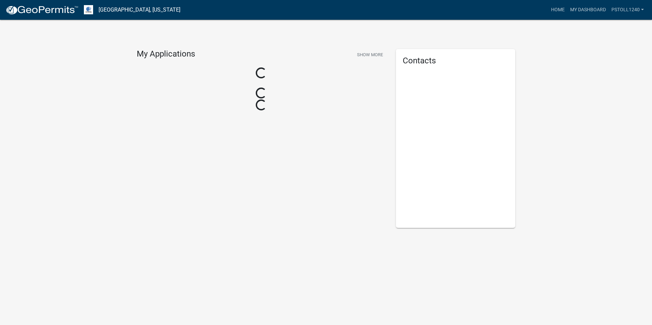
click at [607, 296] on body "Internet Explorer does NOT work with GeoPermits. Get a new browser for more sec…" at bounding box center [326, 162] width 652 height 325
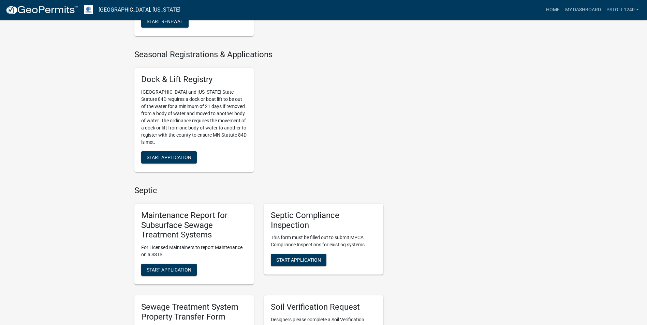
scroll to position [238, 0]
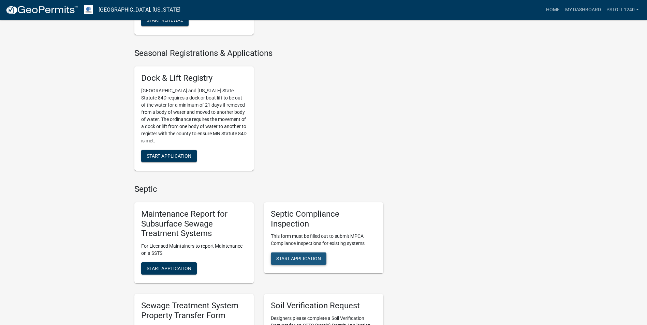
click at [299, 262] on span "Start Application" at bounding box center [298, 258] width 45 height 5
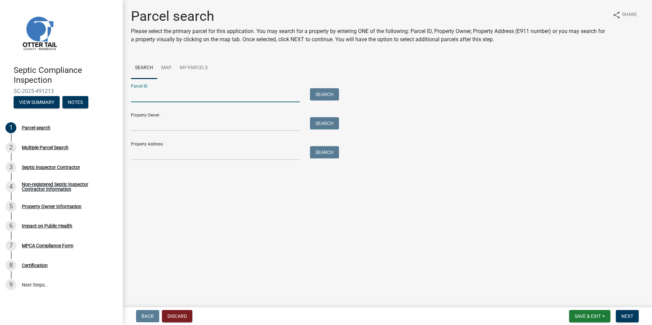
click at [142, 98] on input "Parcel ID:" at bounding box center [215, 95] width 169 height 14
type input "25000991178000"
click at [318, 97] on button "Search" at bounding box center [324, 94] width 29 height 12
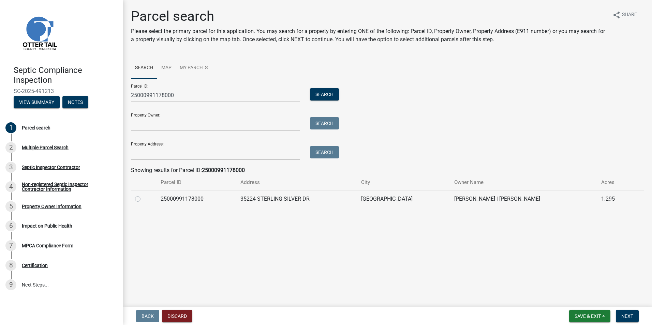
click at [143, 195] on label at bounding box center [143, 195] width 0 height 0
click at [143, 200] on input "radio" at bounding box center [145, 197] width 4 height 4
radio input "true"
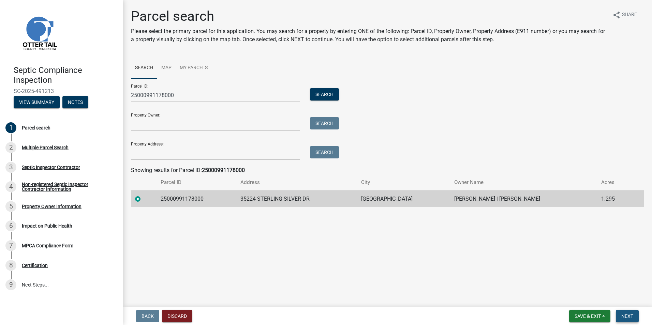
click at [629, 316] on span "Next" at bounding box center [628, 316] width 12 height 5
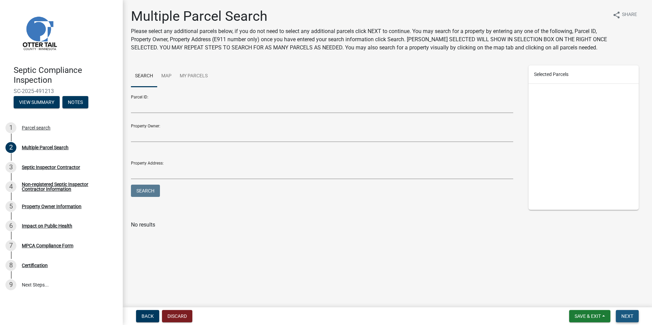
click at [629, 316] on span "Next" at bounding box center [628, 316] width 12 height 5
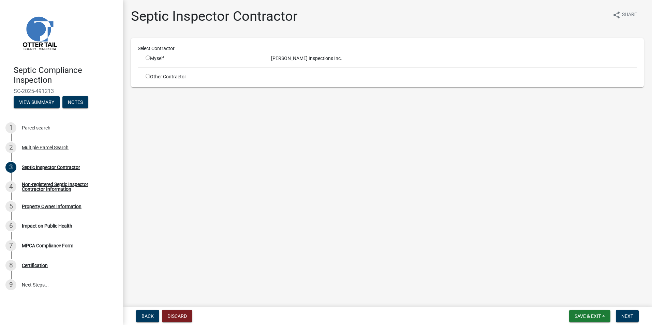
click at [147, 58] on input "radio" at bounding box center [148, 58] width 4 height 4
radio input "true"
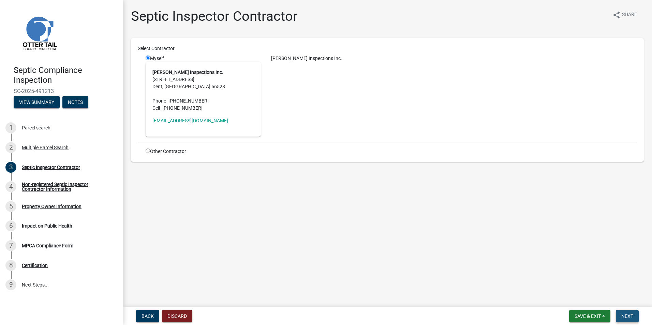
click at [628, 317] on span "Next" at bounding box center [628, 316] width 12 height 5
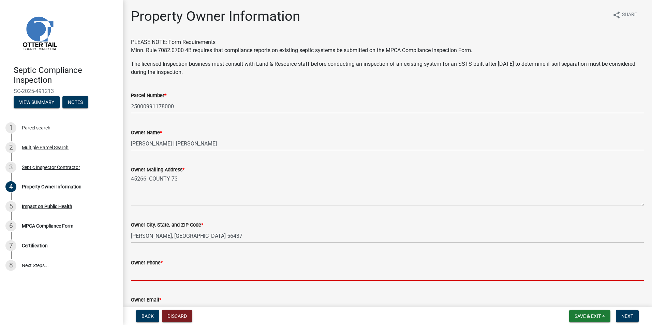
click at [139, 276] on input "Owner Phone *" at bounding box center [387, 274] width 513 height 14
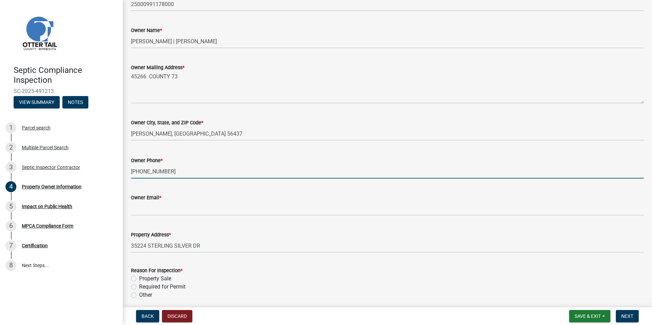
scroll to position [105, 0]
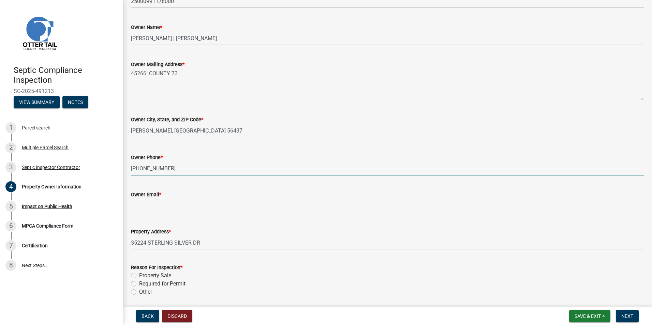
type input "[PHONE_NUMBER]"
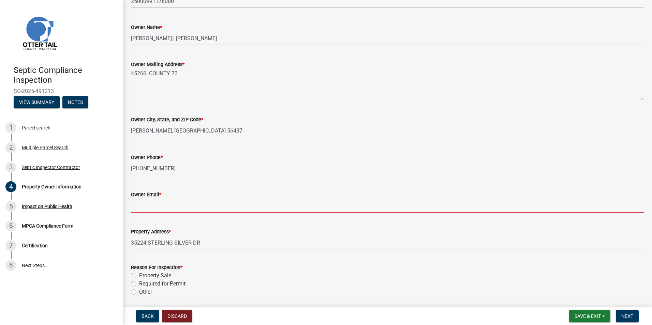
click at [137, 207] on input "Owner Email *" at bounding box center [387, 206] width 513 height 14
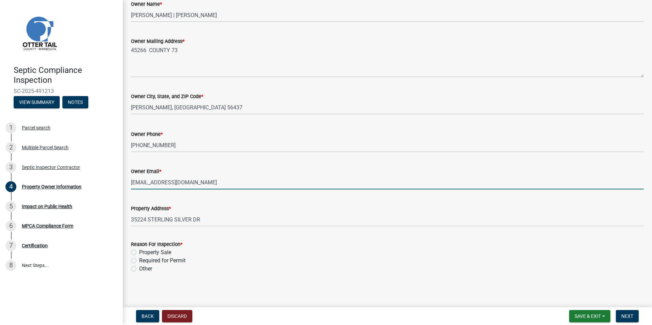
scroll to position [130, 0]
type input "[EMAIL_ADDRESS][DOMAIN_NAME]"
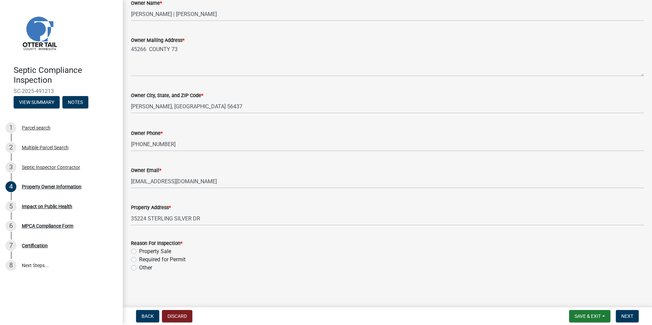
click at [139, 251] on label "Property Sale" at bounding box center [155, 252] width 32 height 8
click at [139, 251] on input "Property Sale" at bounding box center [141, 250] width 4 height 4
radio input "true"
click at [623, 315] on span "Next" at bounding box center [628, 316] width 12 height 5
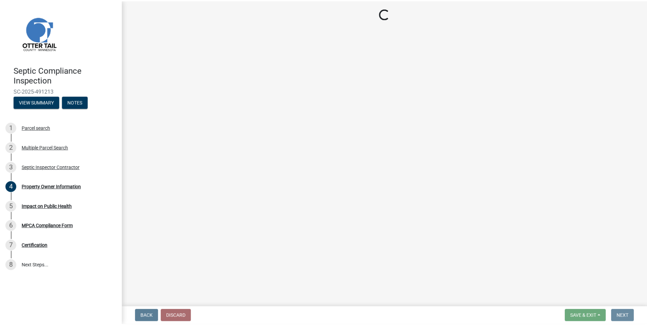
scroll to position [0, 0]
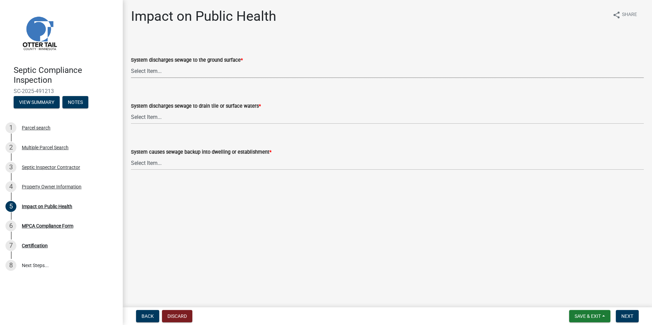
click at [147, 74] on select "Select Item... Yes No" at bounding box center [387, 71] width 513 height 14
click at [131, 64] on select "Select Item... Yes No" at bounding box center [387, 71] width 513 height 14
select select "9c5ef684-d0d4-4879-ab12-905ddbd81a72"
click at [144, 115] on select "Select Item... Yes No" at bounding box center [387, 117] width 513 height 14
click at [131, 110] on select "Select Item... Yes No" at bounding box center [387, 117] width 513 height 14
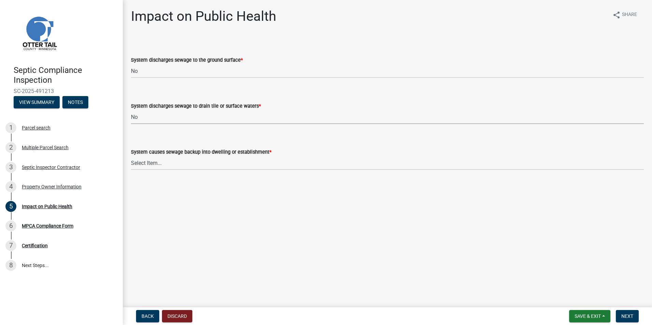
select select "7d491a2b-e9f0-4952-b474-53ca749b22af"
click at [143, 162] on select "Select Item... Yes No" at bounding box center [387, 163] width 513 height 14
click at [131, 156] on select "Select Item... Yes No" at bounding box center [387, 163] width 513 height 14
select select "6e07b46b-a403-4f3e-b4fc-218acc732c01"
click at [629, 318] on span "Next" at bounding box center [628, 316] width 12 height 5
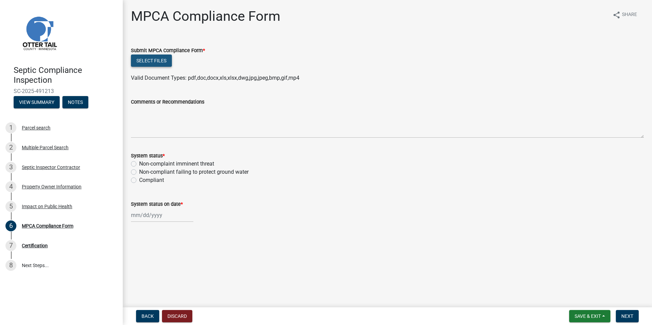
click at [149, 60] on button "Select files" at bounding box center [151, 61] width 41 height 12
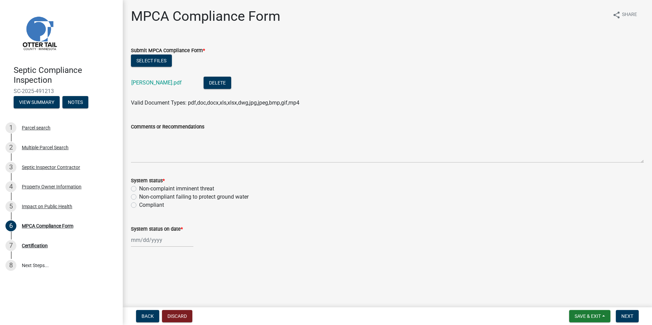
click at [139, 205] on label "Compliant" at bounding box center [151, 205] width 25 height 8
click at [139, 205] on input "Compliant" at bounding box center [141, 203] width 4 height 4
radio input "true"
select select "10"
select select "2025"
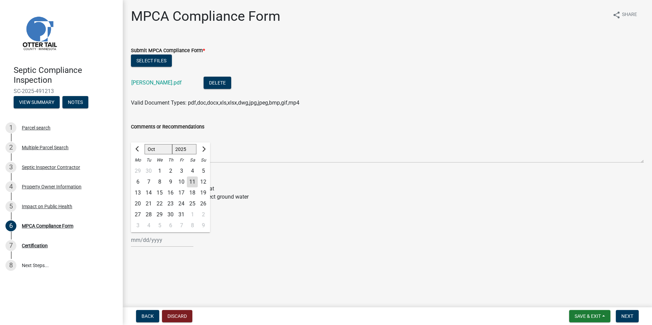
click at [146, 243] on input "System status on date *" at bounding box center [162, 240] width 62 height 14
click at [182, 179] on div "10" at bounding box center [181, 182] width 11 height 11
type input "[DATE]"
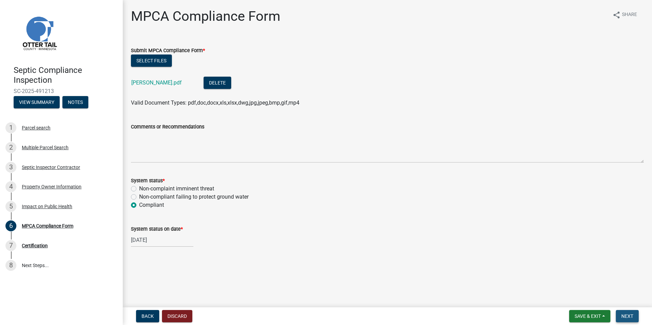
click at [626, 314] on span "Next" at bounding box center [628, 316] width 12 height 5
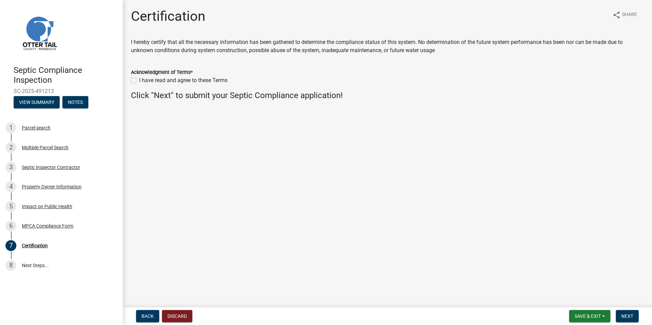
click at [139, 79] on label "I have read and agree to these Terms" at bounding box center [183, 80] width 88 height 8
click at [139, 79] on input "I have read and agree to these Terms" at bounding box center [141, 78] width 4 height 4
checkbox input "true"
click at [627, 316] on span "Next" at bounding box center [628, 316] width 12 height 5
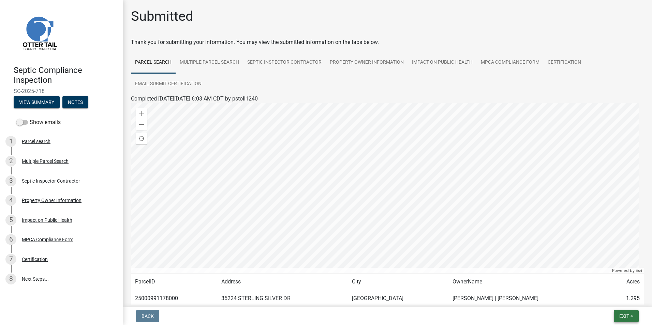
click at [627, 316] on span "Exit" at bounding box center [625, 316] width 10 height 5
click at [612, 300] on button "Save & Exit" at bounding box center [611, 299] width 55 height 16
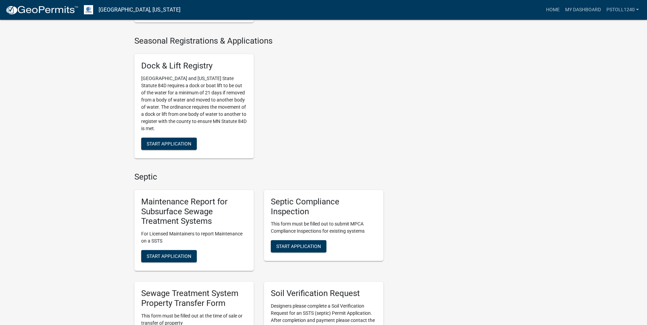
scroll to position [251, 0]
click at [295, 249] on span "Start Application" at bounding box center [298, 246] width 45 height 5
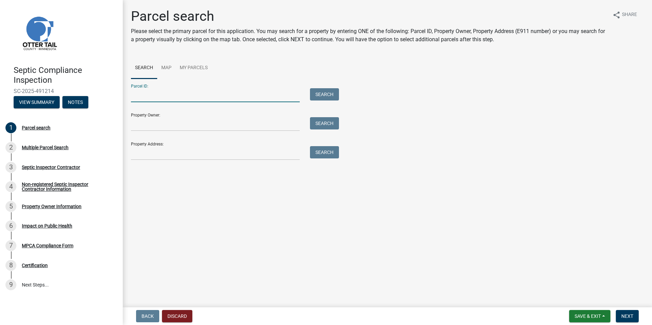
click at [144, 99] on input "Parcel ID:" at bounding box center [215, 95] width 169 height 14
type input "38000990709000"
click at [322, 96] on button "Search" at bounding box center [324, 94] width 29 height 12
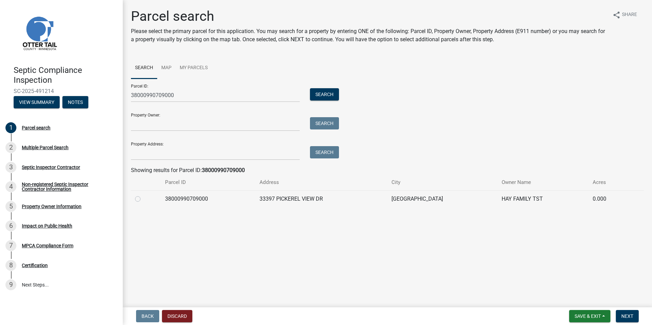
click at [143, 195] on label at bounding box center [143, 195] width 0 height 0
click at [143, 198] on input "radio" at bounding box center [145, 197] width 4 height 4
radio input "true"
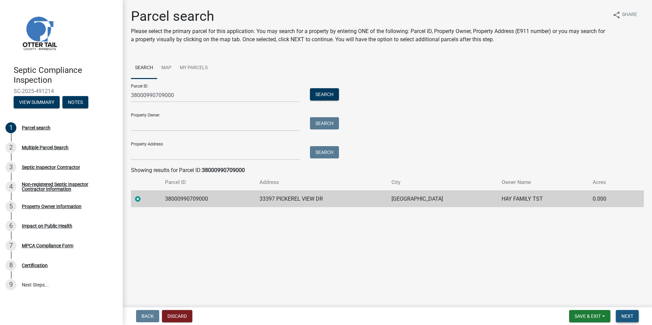
click at [626, 315] on span "Next" at bounding box center [628, 316] width 12 height 5
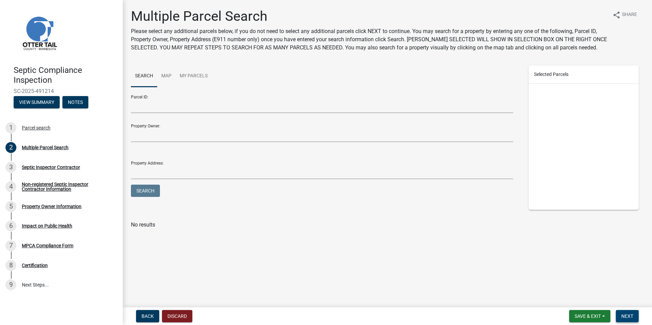
click at [626, 315] on span "Next" at bounding box center [628, 316] width 12 height 5
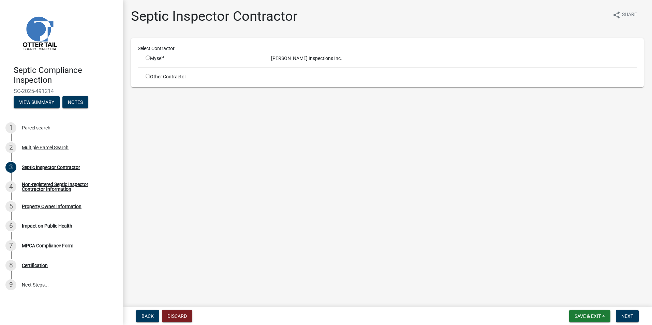
click at [147, 59] on input "radio" at bounding box center [148, 58] width 4 height 4
radio input "true"
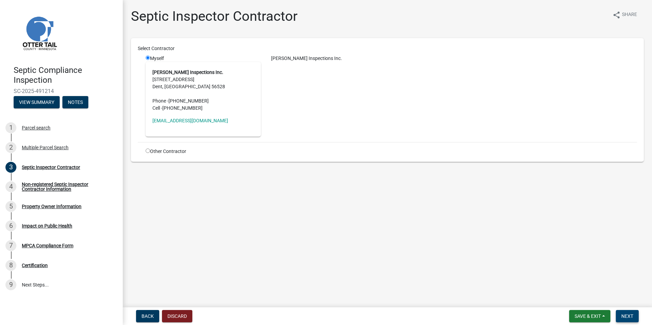
click at [622, 314] on span "Next" at bounding box center [628, 316] width 12 height 5
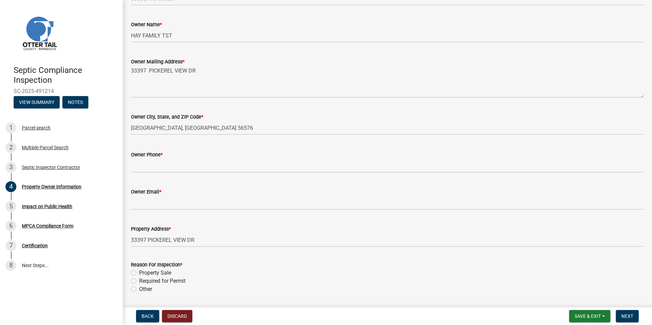
scroll to position [130, 0]
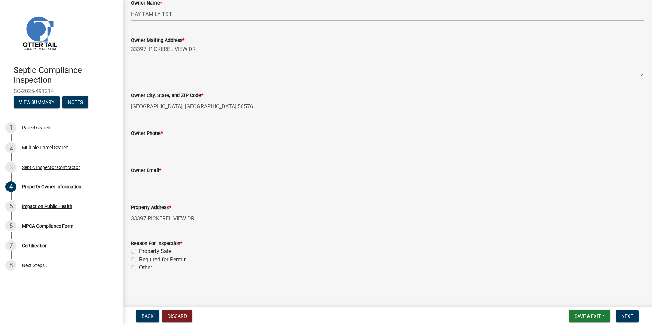
click at [138, 149] on input "Owner Phone *" at bounding box center [387, 144] width 513 height 14
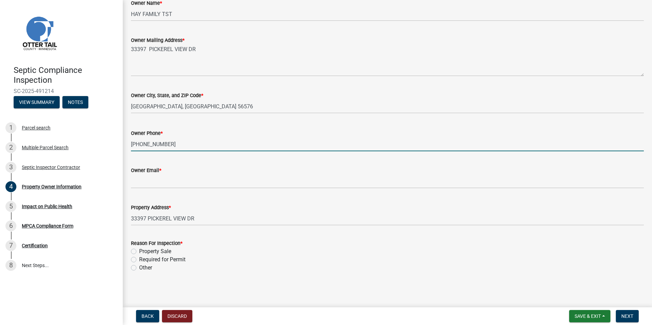
type input "[PHONE_NUMBER]"
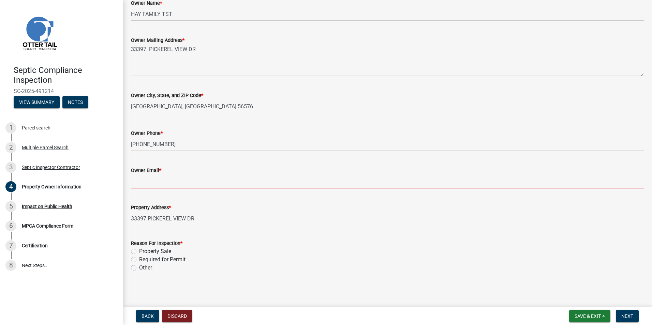
click at [142, 182] on input "Owner Email *" at bounding box center [387, 182] width 513 height 14
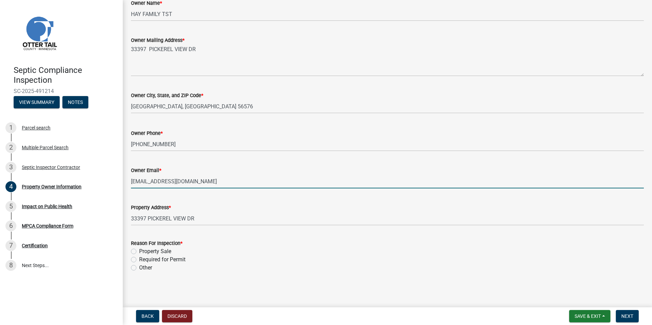
type input "[EMAIL_ADDRESS][DOMAIN_NAME]"
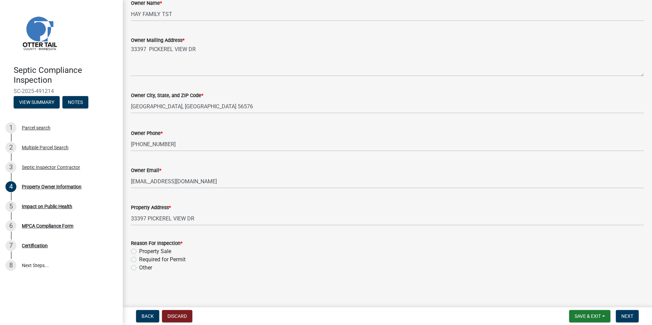
click at [139, 253] on label "Property Sale" at bounding box center [155, 252] width 32 height 8
click at [139, 252] on input "Property Sale" at bounding box center [141, 250] width 4 height 4
radio input "true"
click at [626, 314] on span "Next" at bounding box center [628, 316] width 12 height 5
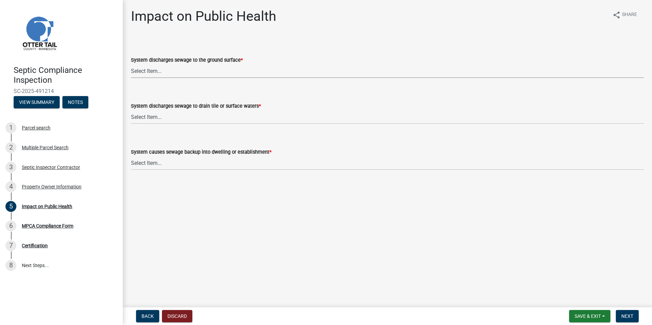
click at [144, 72] on select "Select Item... Yes No" at bounding box center [387, 71] width 513 height 14
click at [131, 64] on select "Select Item... Yes No" at bounding box center [387, 71] width 513 height 14
select select "9c5ef684-d0d4-4879-ab12-905ddbd81a72"
click at [146, 116] on select "Select Item... Yes No" at bounding box center [387, 117] width 513 height 14
click at [131, 110] on select "Select Item... Yes No" at bounding box center [387, 117] width 513 height 14
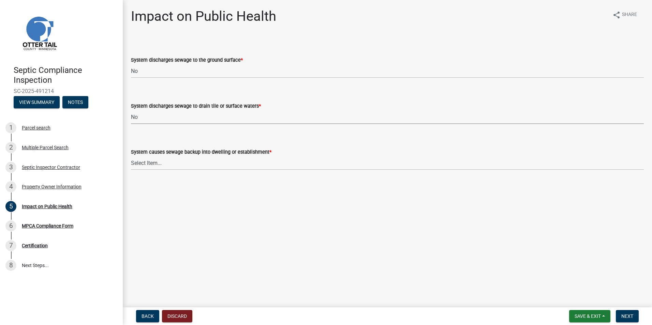
select select "7d491a2b-e9f0-4952-b474-53ca749b22af"
click at [144, 166] on select "Select Item... Yes No" at bounding box center [387, 163] width 513 height 14
click at [131, 156] on select "Select Item... Yes No" at bounding box center [387, 163] width 513 height 14
select select "6e07b46b-a403-4f3e-b4fc-218acc732c01"
click at [625, 314] on span "Next" at bounding box center [628, 316] width 12 height 5
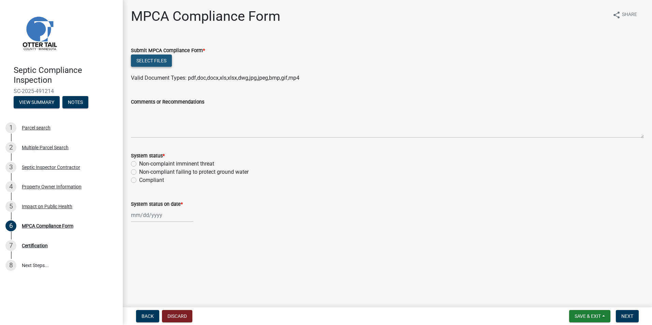
click at [149, 61] on button "Select files" at bounding box center [151, 61] width 41 height 12
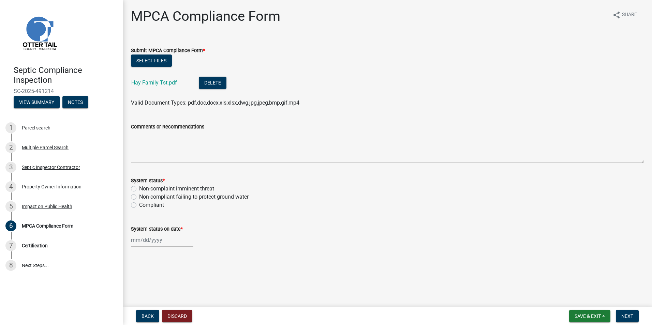
click at [139, 205] on label "Compliant" at bounding box center [151, 205] width 25 height 8
click at [139, 205] on input "Compliant" at bounding box center [141, 203] width 4 height 4
radio input "true"
select select "10"
select select "2025"
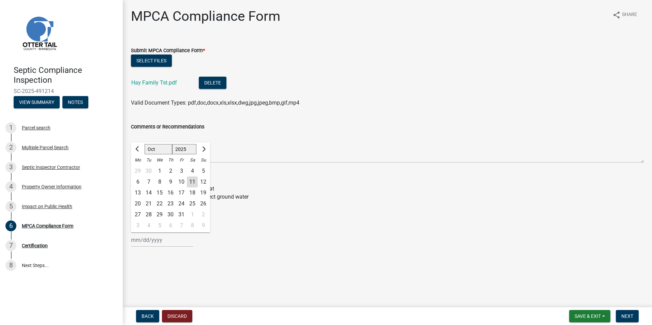
click at [140, 239] on input "System status on date *" at bounding box center [162, 240] width 62 height 14
click at [184, 181] on div "10" at bounding box center [181, 182] width 11 height 11
type input "[DATE]"
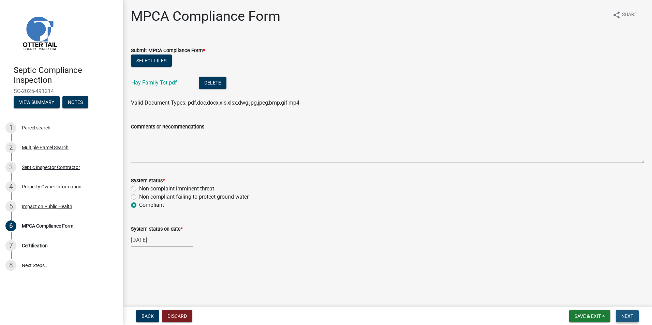
click at [623, 313] on button "Next" at bounding box center [627, 316] width 23 height 12
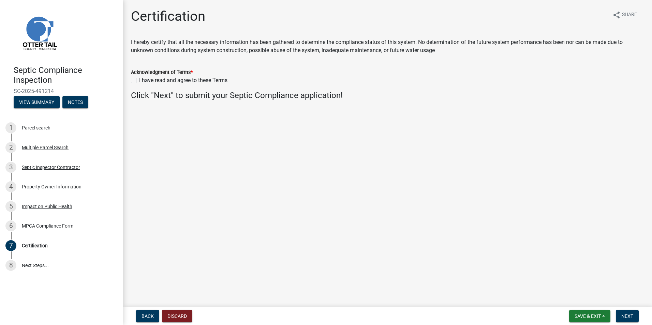
click at [139, 80] on label "I have read and agree to these Terms" at bounding box center [183, 80] width 88 height 8
click at [139, 80] on input "I have read and agree to these Terms" at bounding box center [141, 78] width 4 height 4
checkbox input "true"
click at [624, 313] on button "Next" at bounding box center [627, 316] width 23 height 12
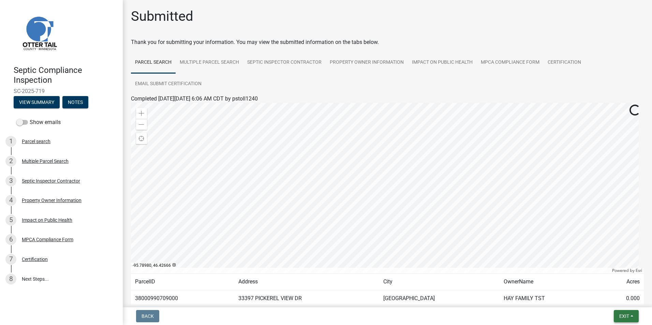
click at [623, 316] on span "Exit" at bounding box center [625, 316] width 10 height 5
